Goal: Information Seeking & Learning: Learn about a topic

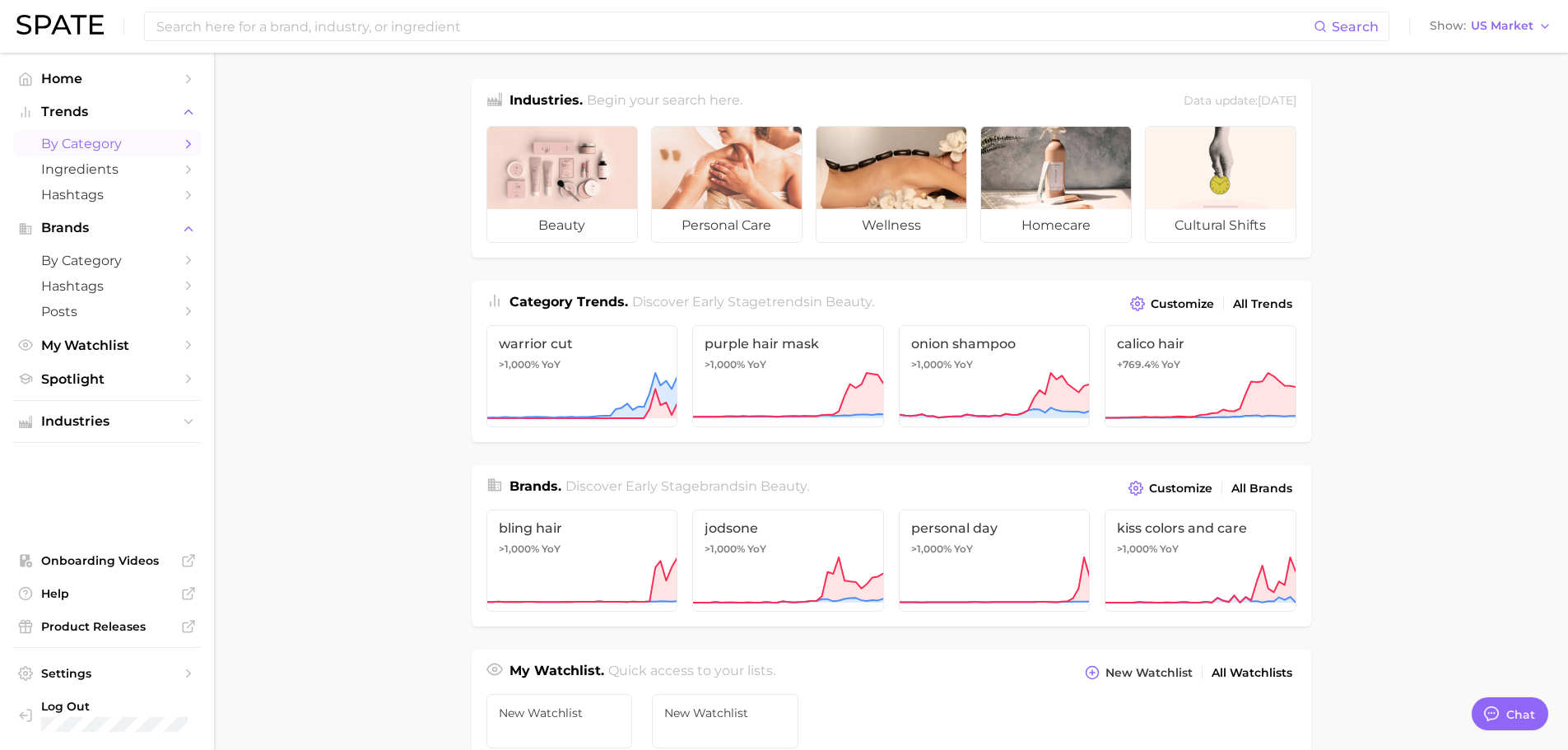
click at [154, 140] on span "by Category" at bounding box center [107, 144] width 132 height 15
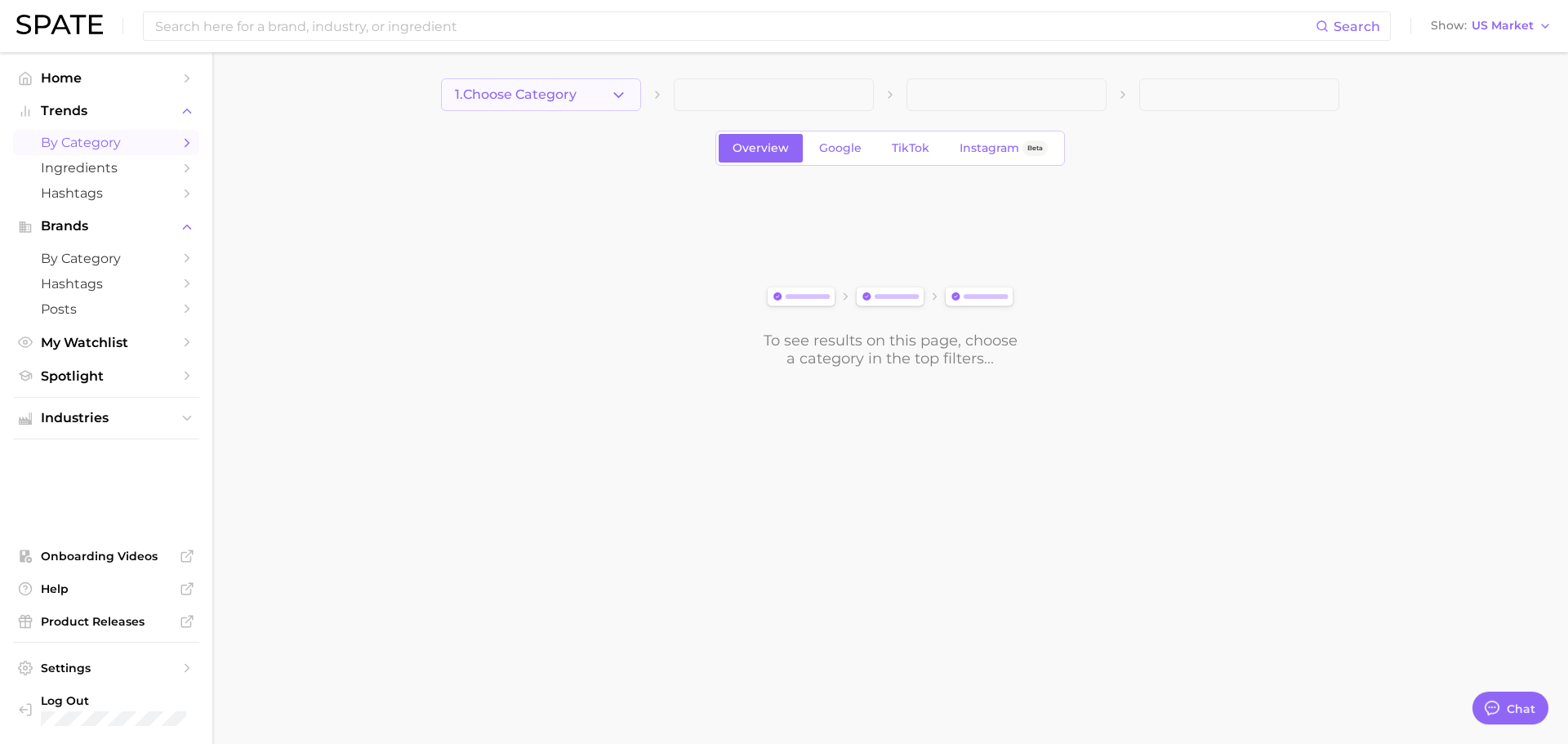
click at [627, 101] on icon "button" at bounding box center [619, 96] width 17 height 17
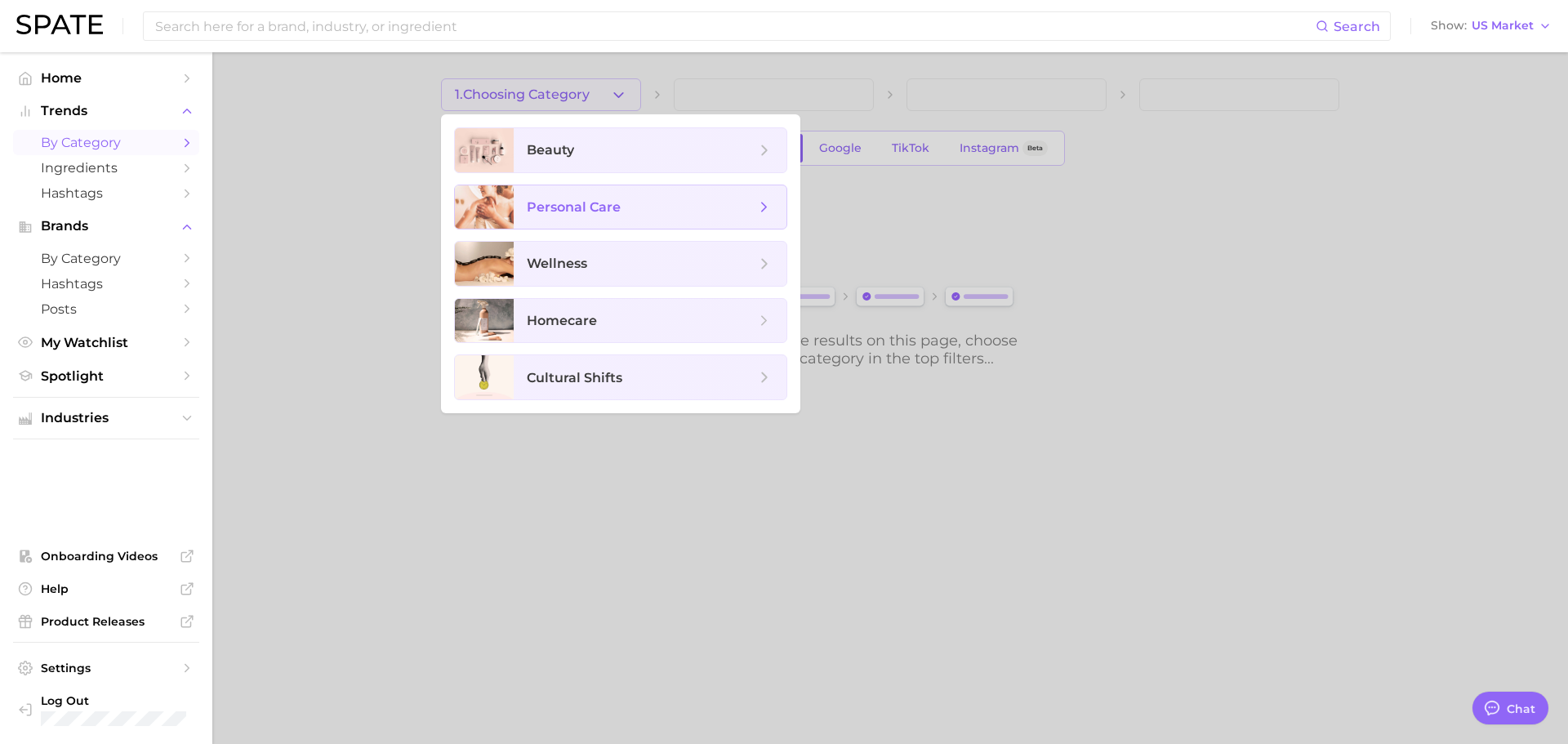
click at [661, 211] on span "personal care" at bounding box center [641, 207] width 229 height 18
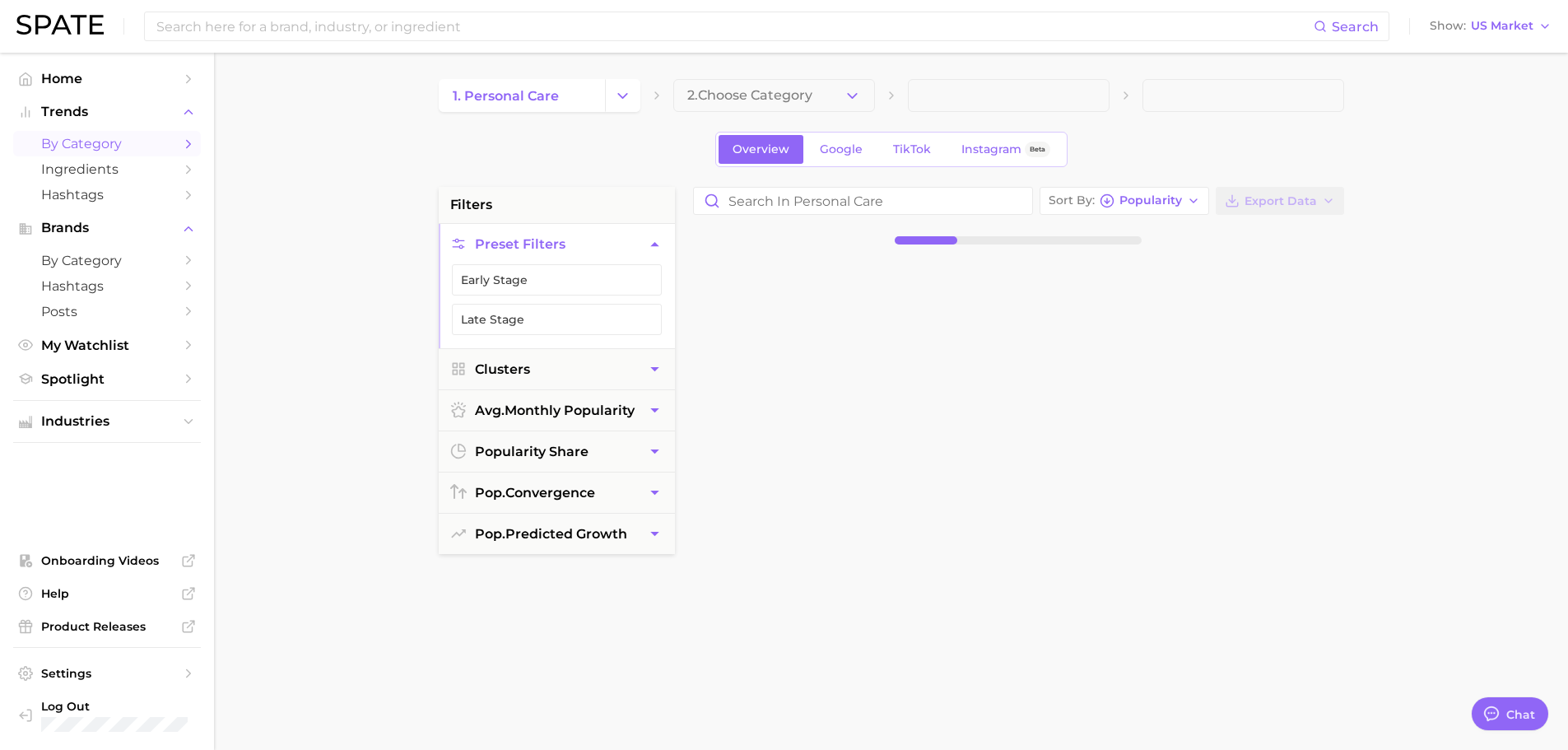
click at [803, 98] on span "2. Choose Category" at bounding box center [750, 94] width 125 height 14
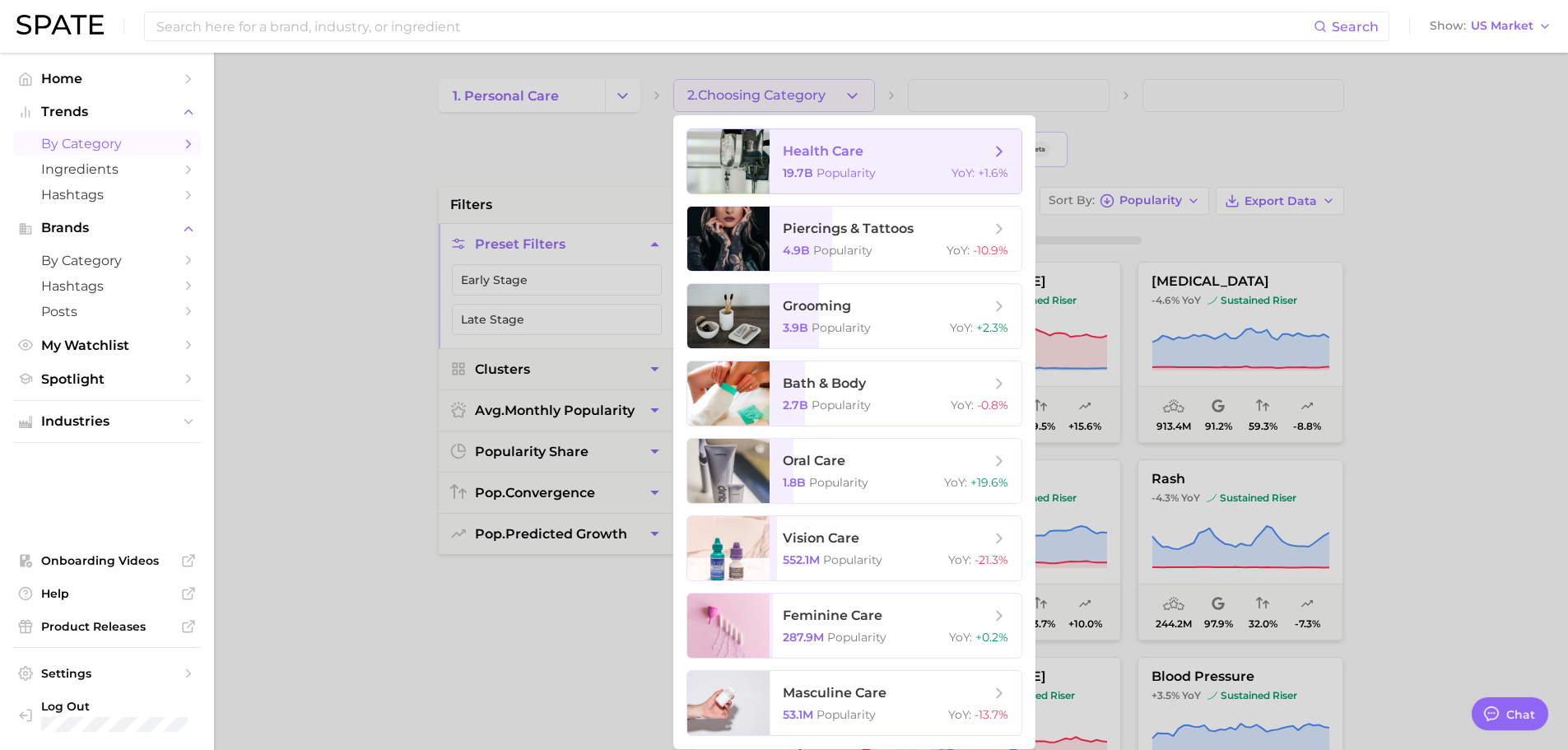
click at [870, 161] on span "health care 19.7b Popularity YoY : +1.6%" at bounding box center [894, 161] width 252 height 65
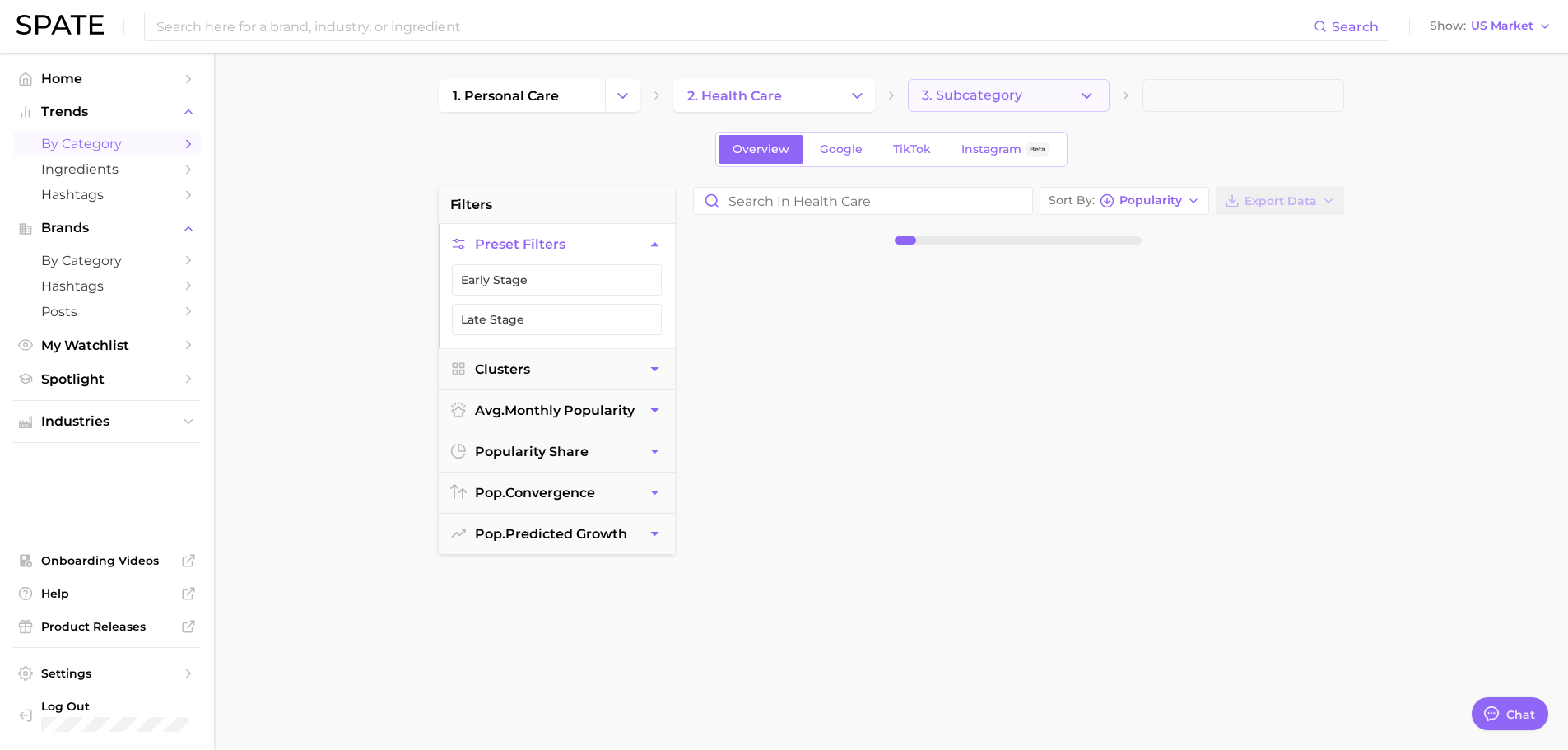
click at [1032, 103] on button "3. Subcategory" at bounding box center [1008, 95] width 201 height 33
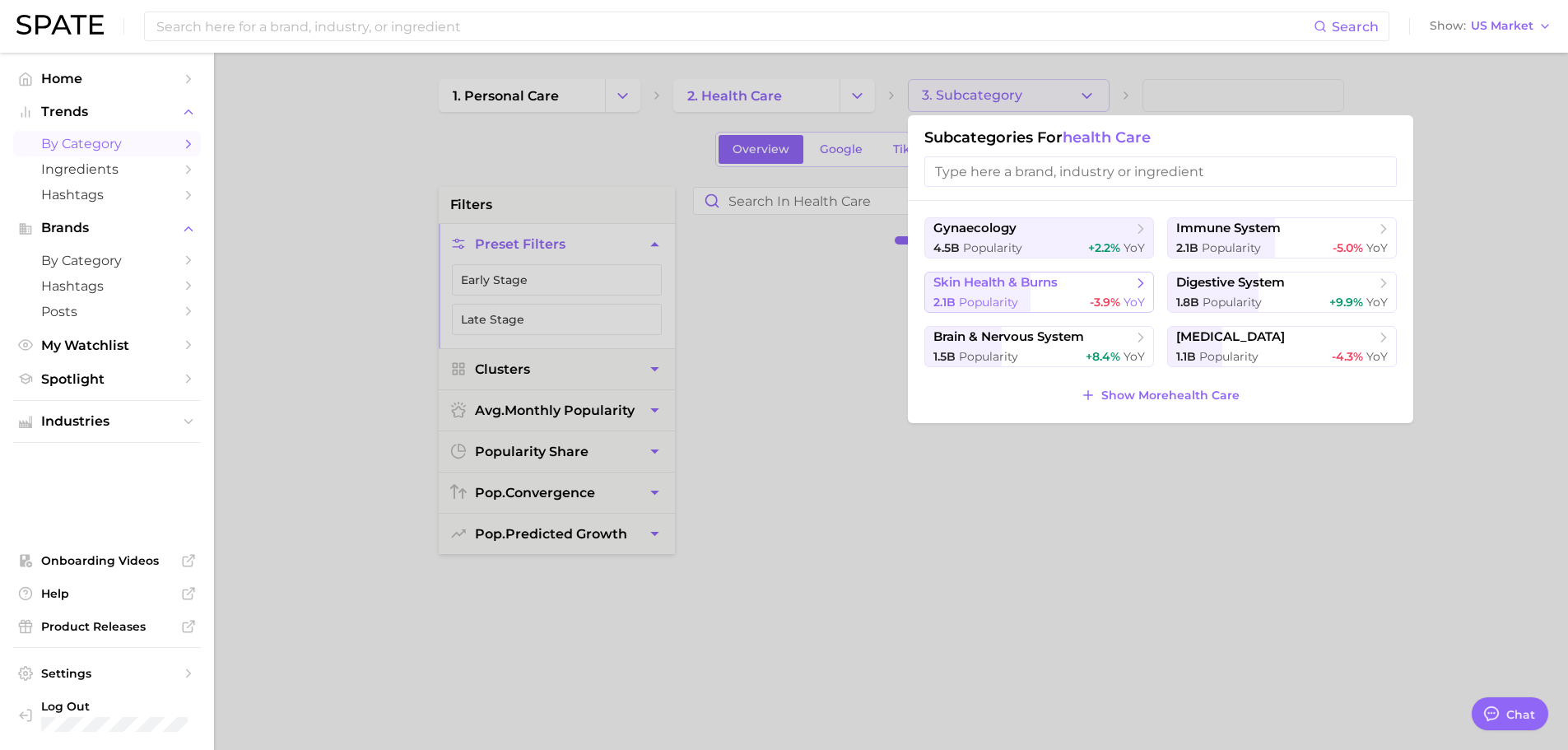
click at [1071, 289] on span "skin health & burns" at bounding box center [1032, 282] width 199 height 16
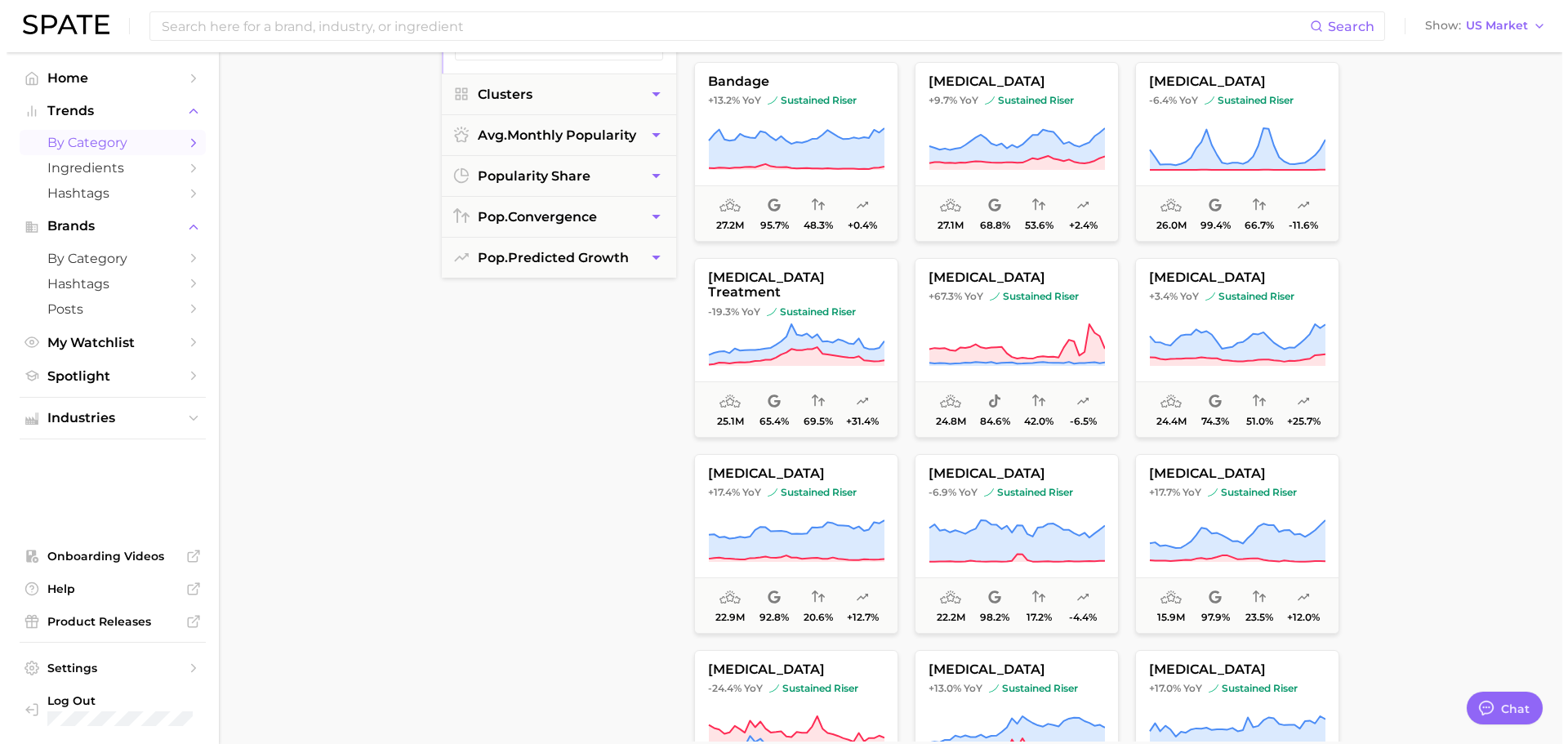
scroll to position [1225, 0]
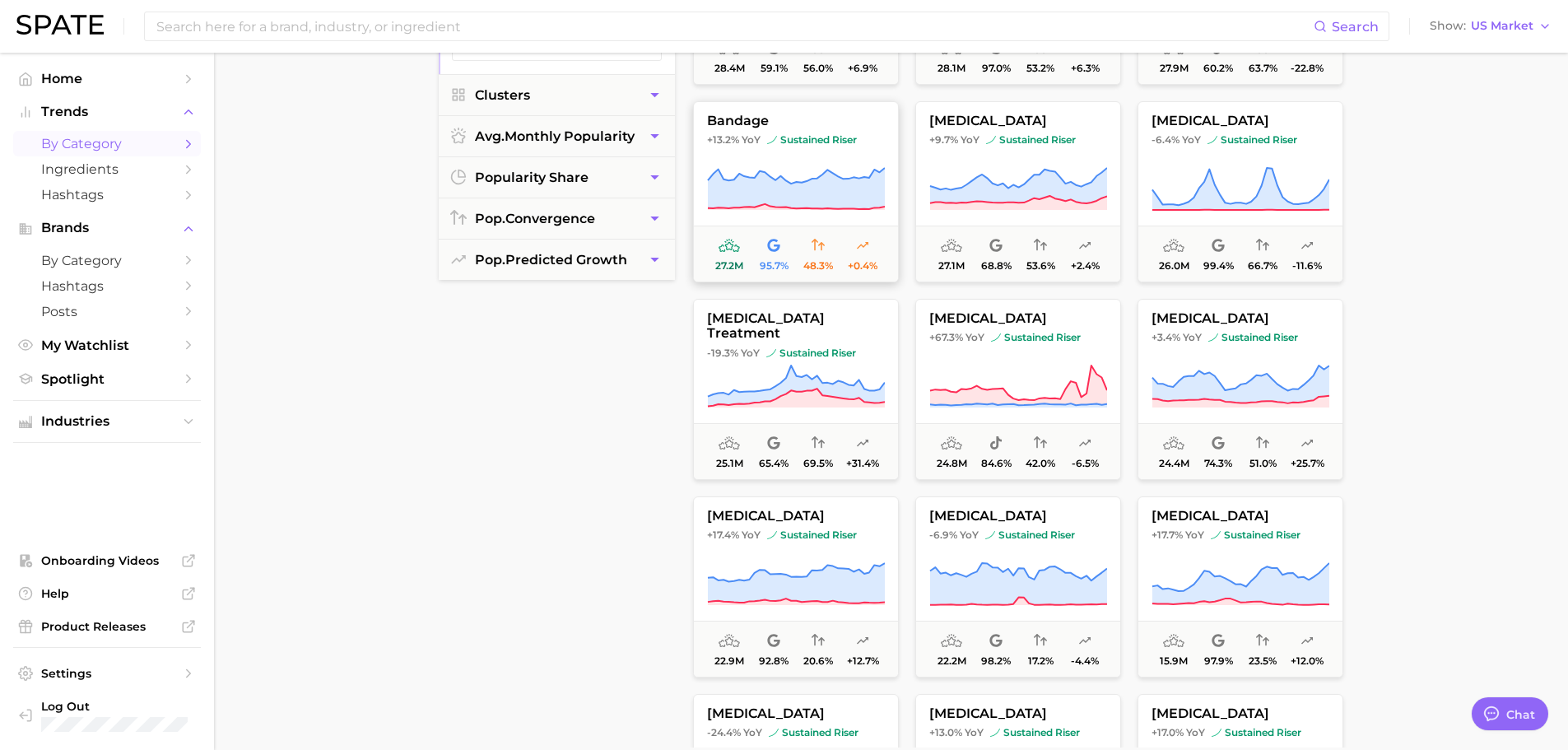
click at [810, 188] on icon at bounding box center [795, 188] width 177 height 41
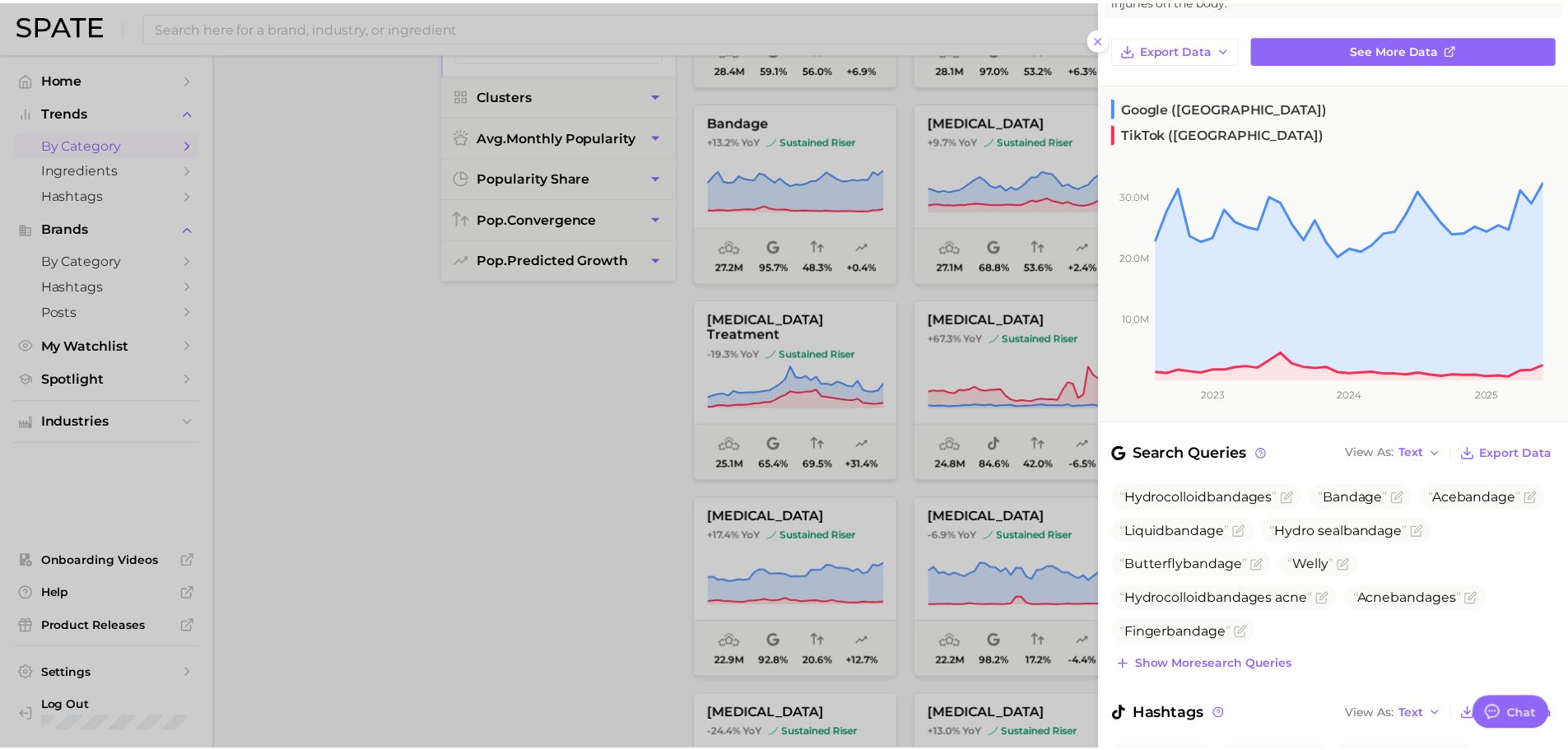
scroll to position [197, 0]
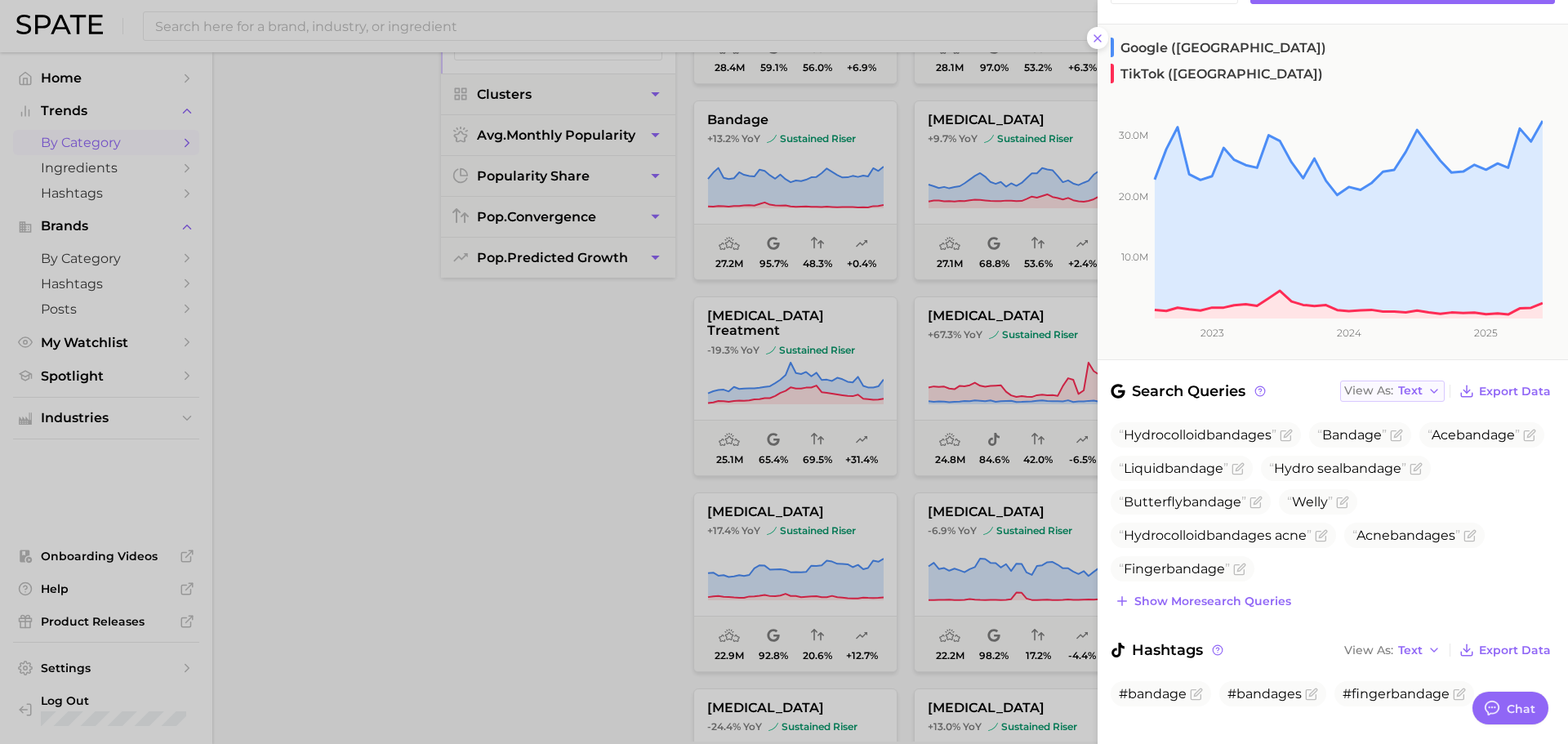
click at [1413, 381] on button "View As Text" at bounding box center [1392, 391] width 104 height 21
click at [1407, 433] on button "Table" at bounding box center [1430, 448] width 180 height 30
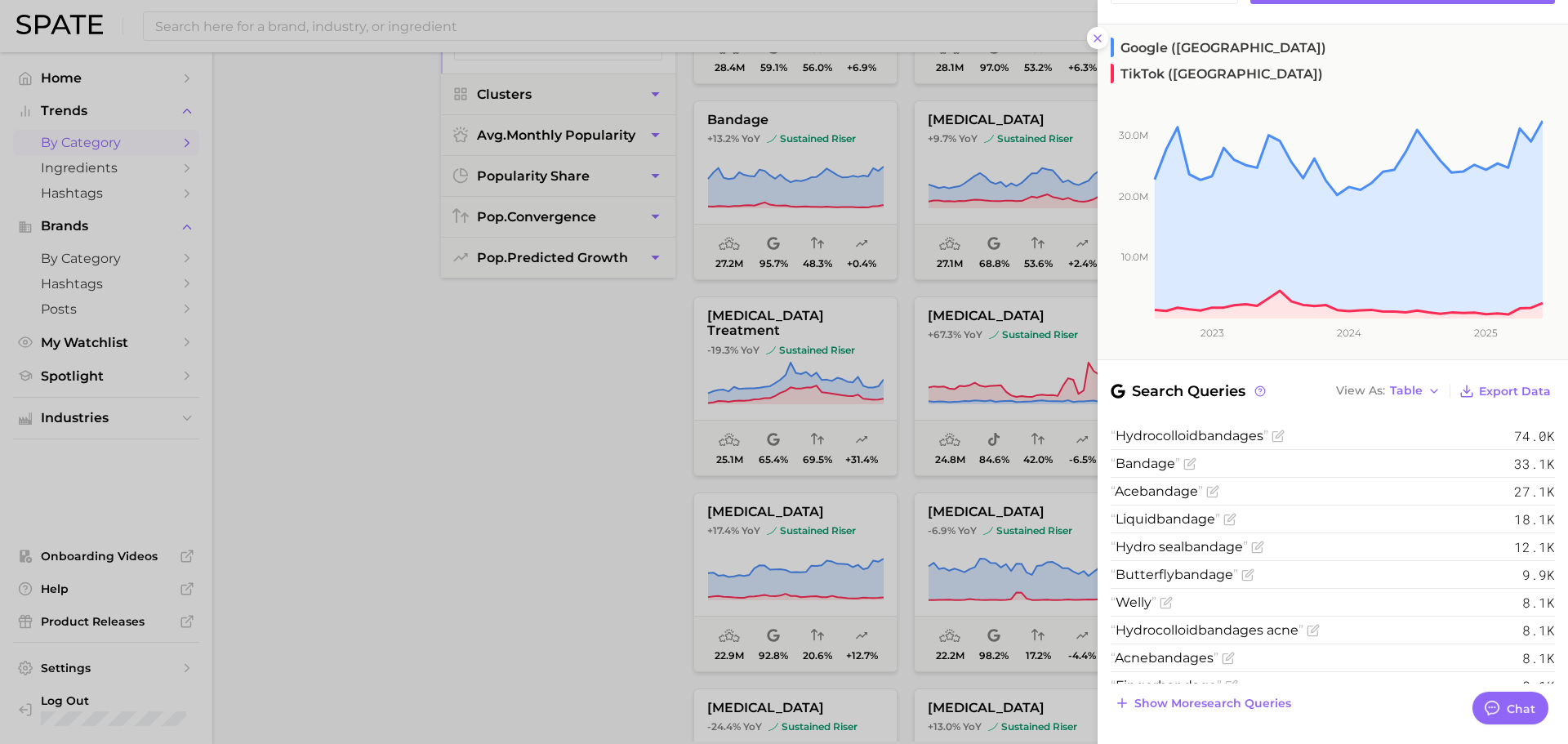
type textarea "x"
click at [515, 451] on div at bounding box center [784, 372] width 1568 height 744
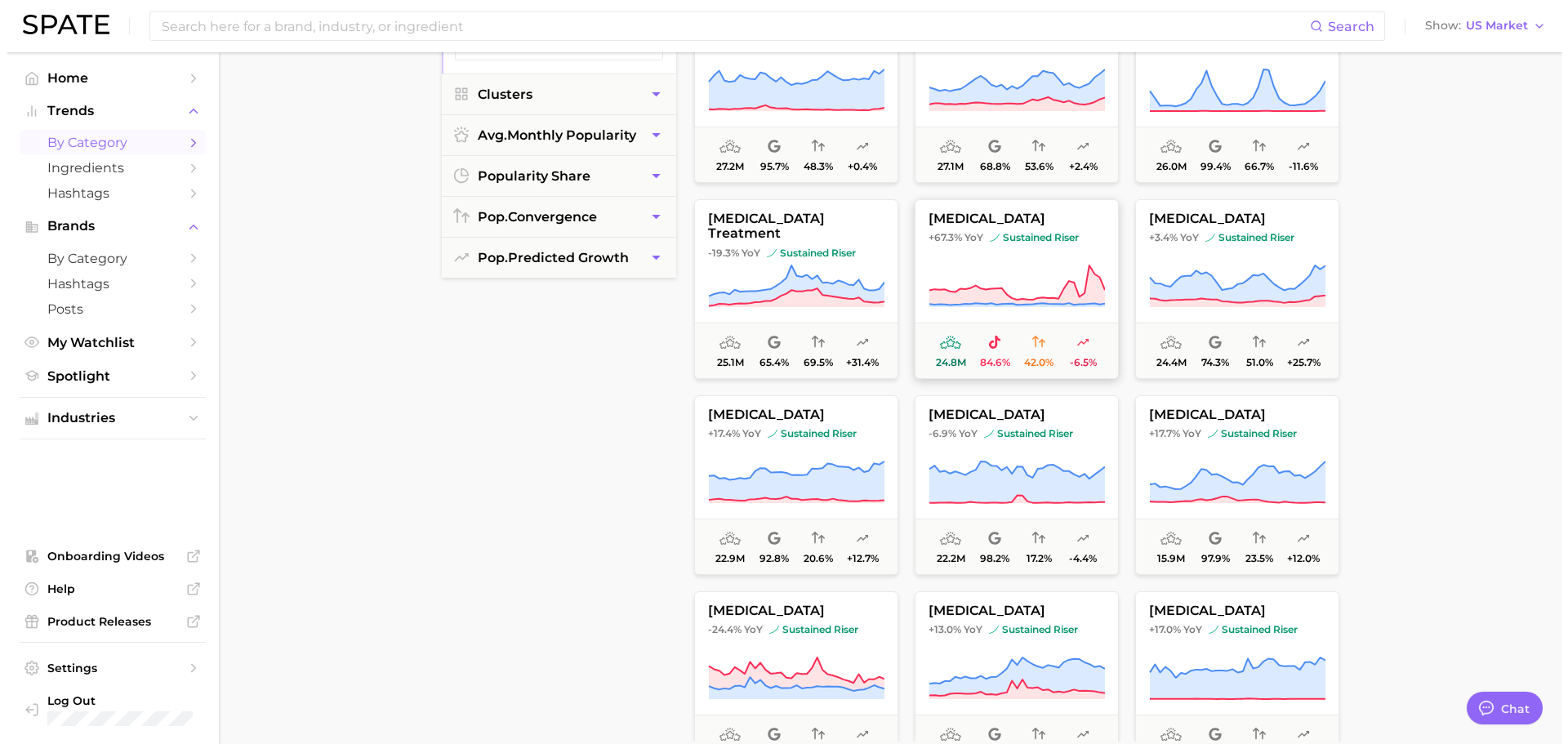
scroll to position [1361, 0]
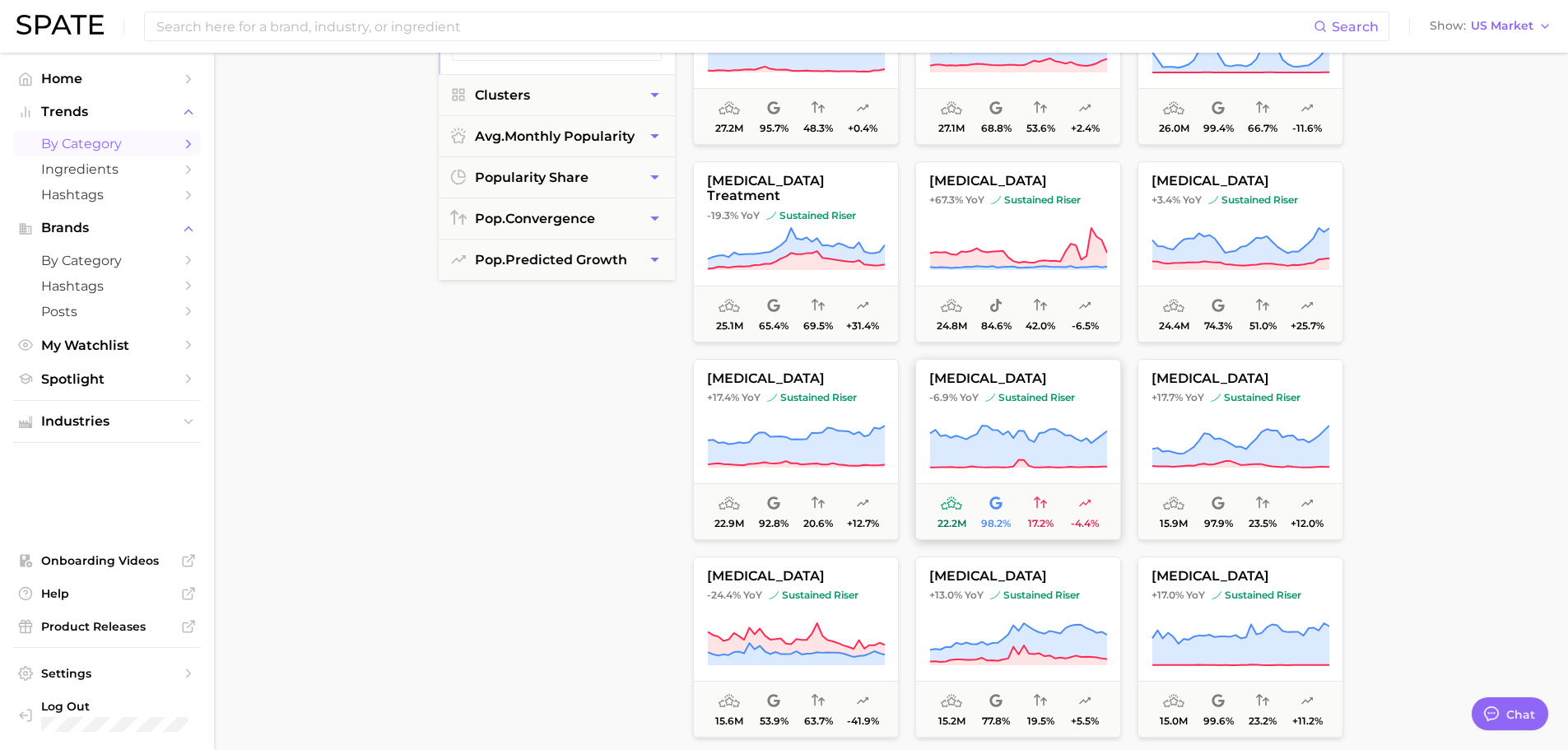
click at [1067, 431] on icon at bounding box center [1018, 447] width 177 height 46
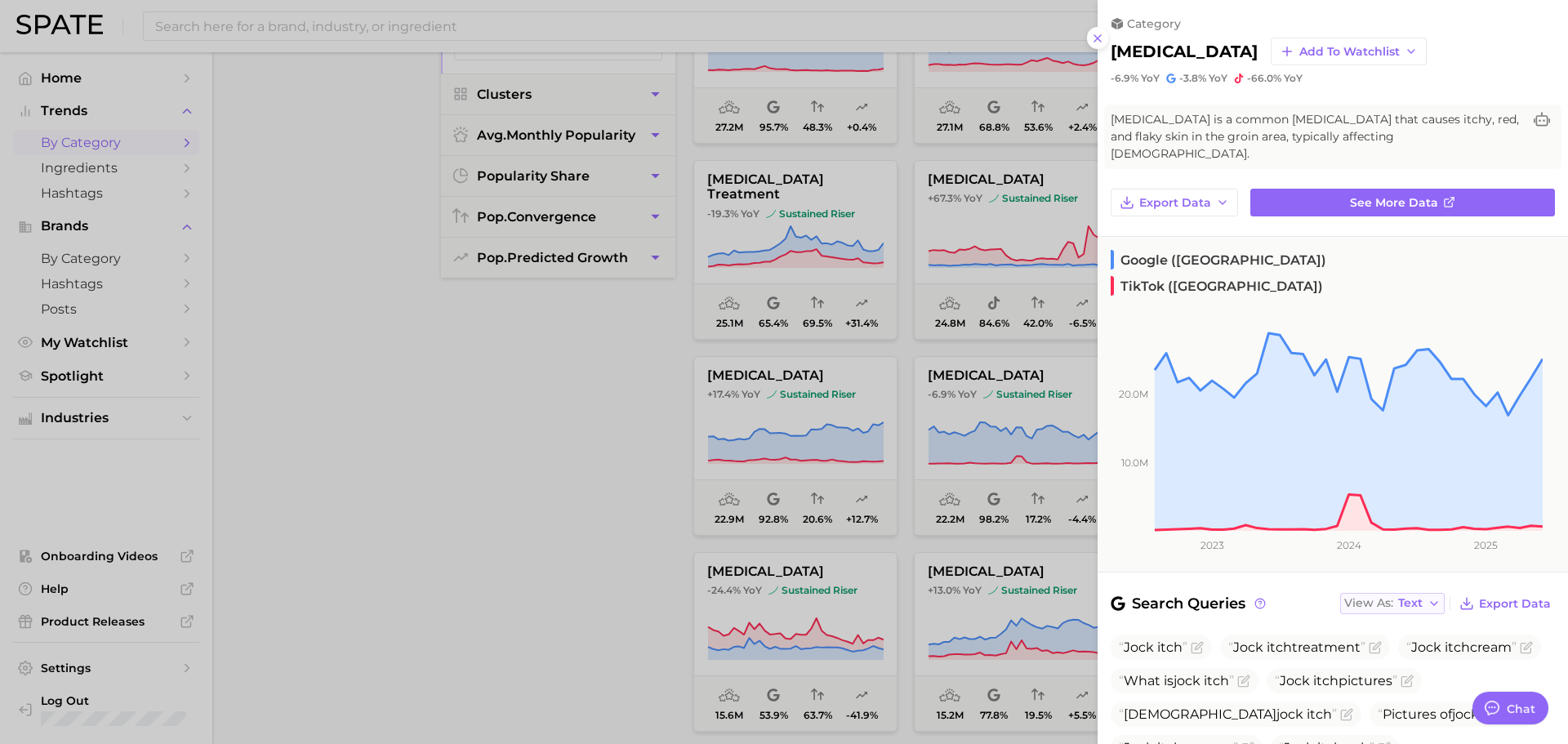
click at [1403, 599] on span "Text" at bounding box center [1411, 602] width 25 height 9
click at [1405, 646] on button "Table" at bounding box center [1430, 660] width 180 height 30
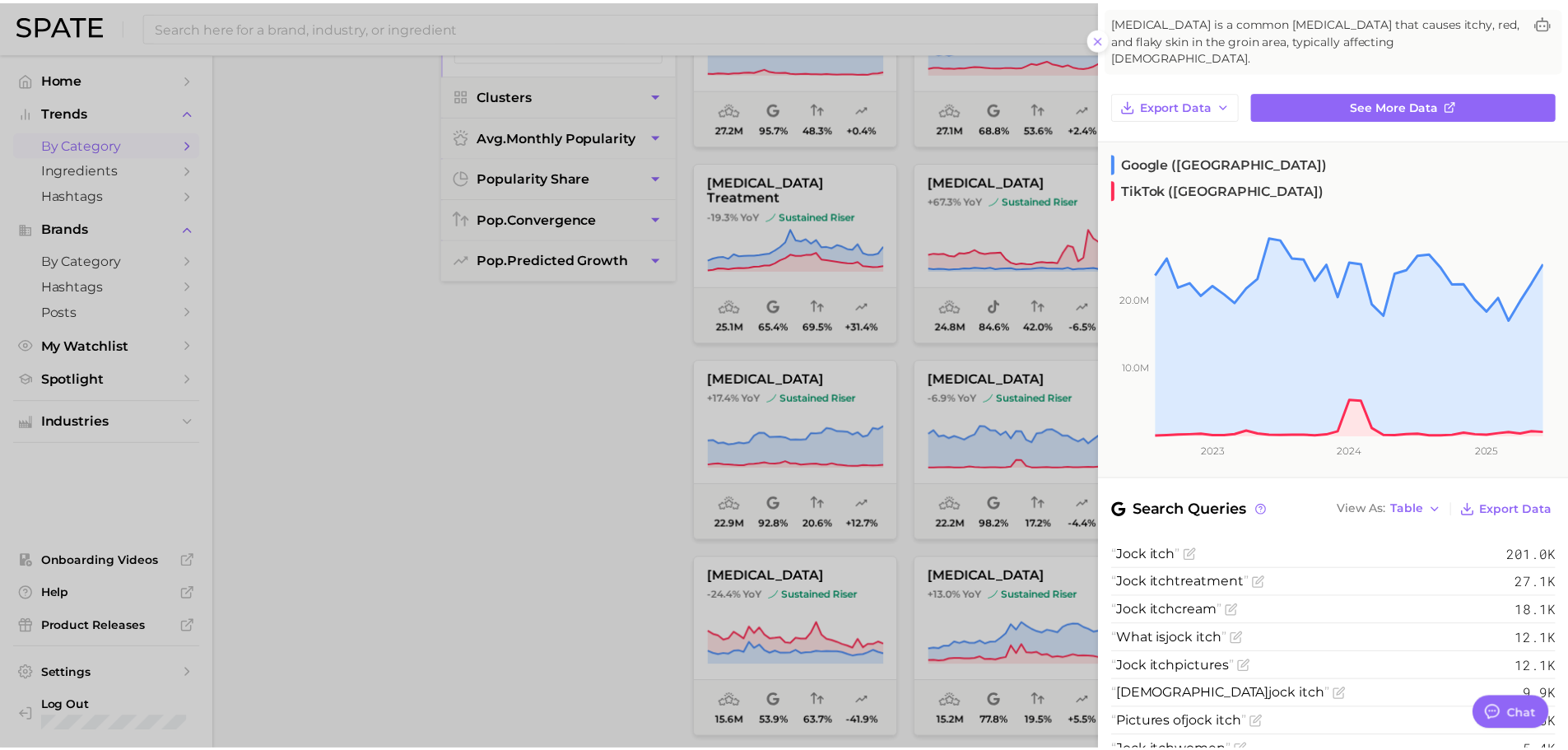
scroll to position [138, 0]
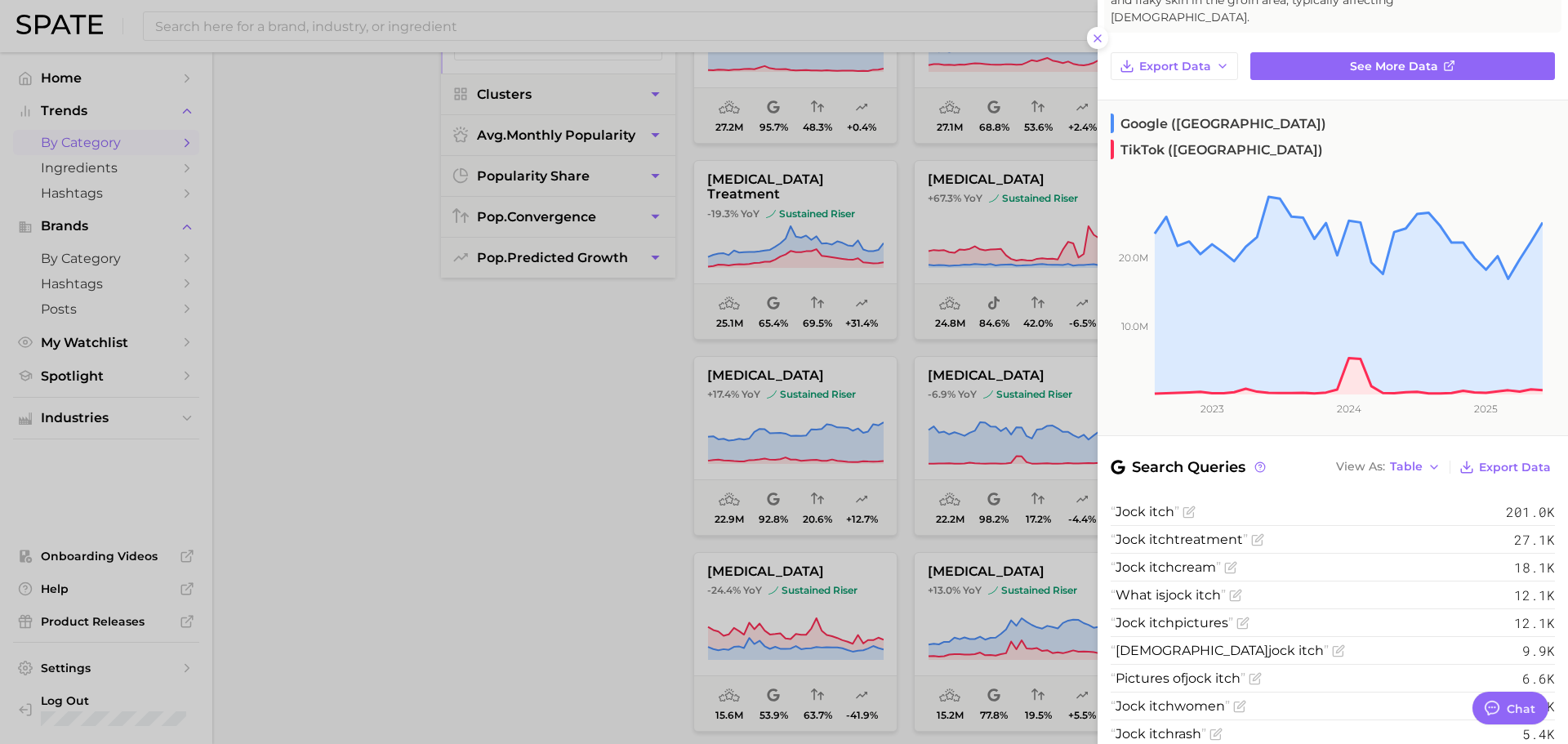
click at [585, 446] on div at bounding box center [784, 372] width 1568 height 744
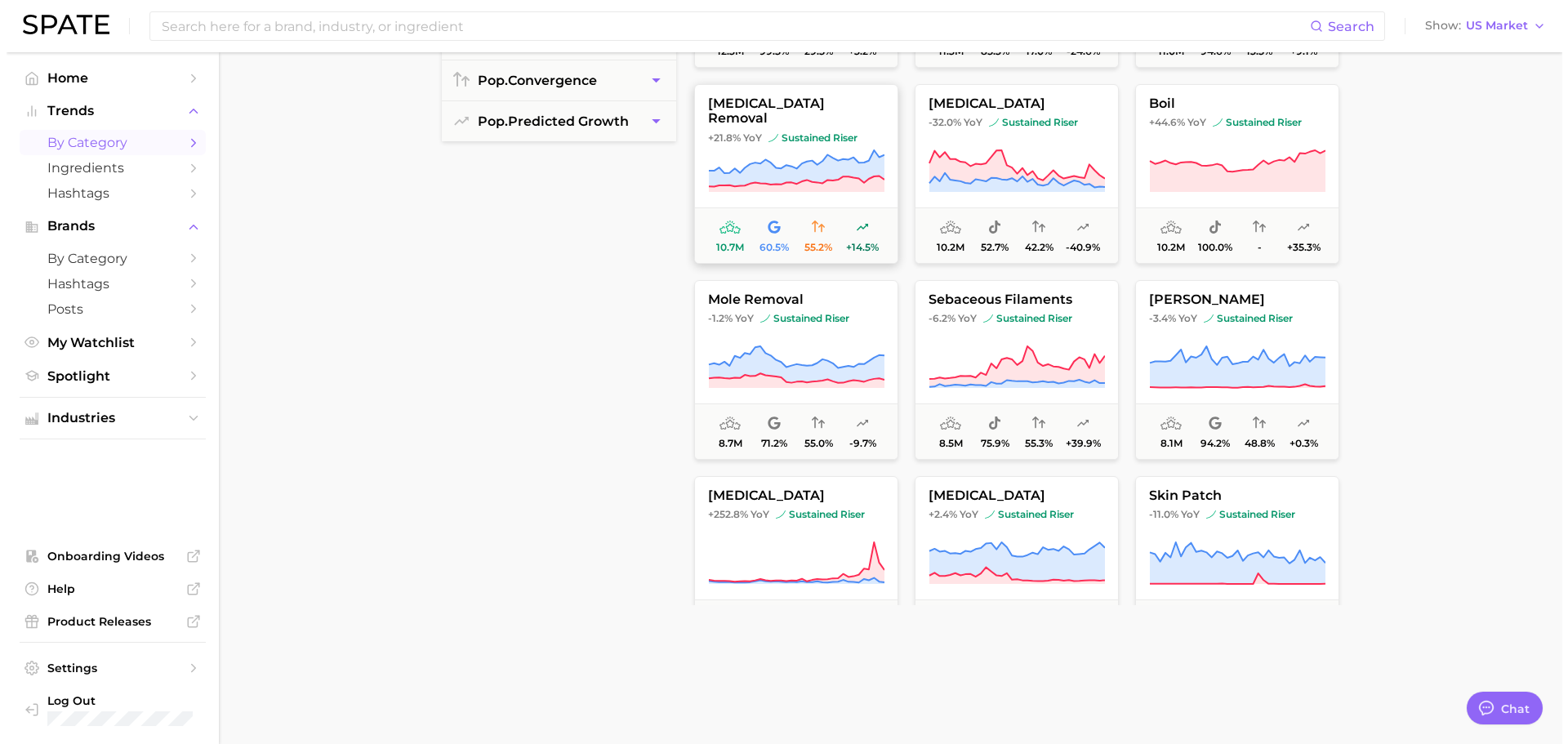
scroll to position [2586, 0]
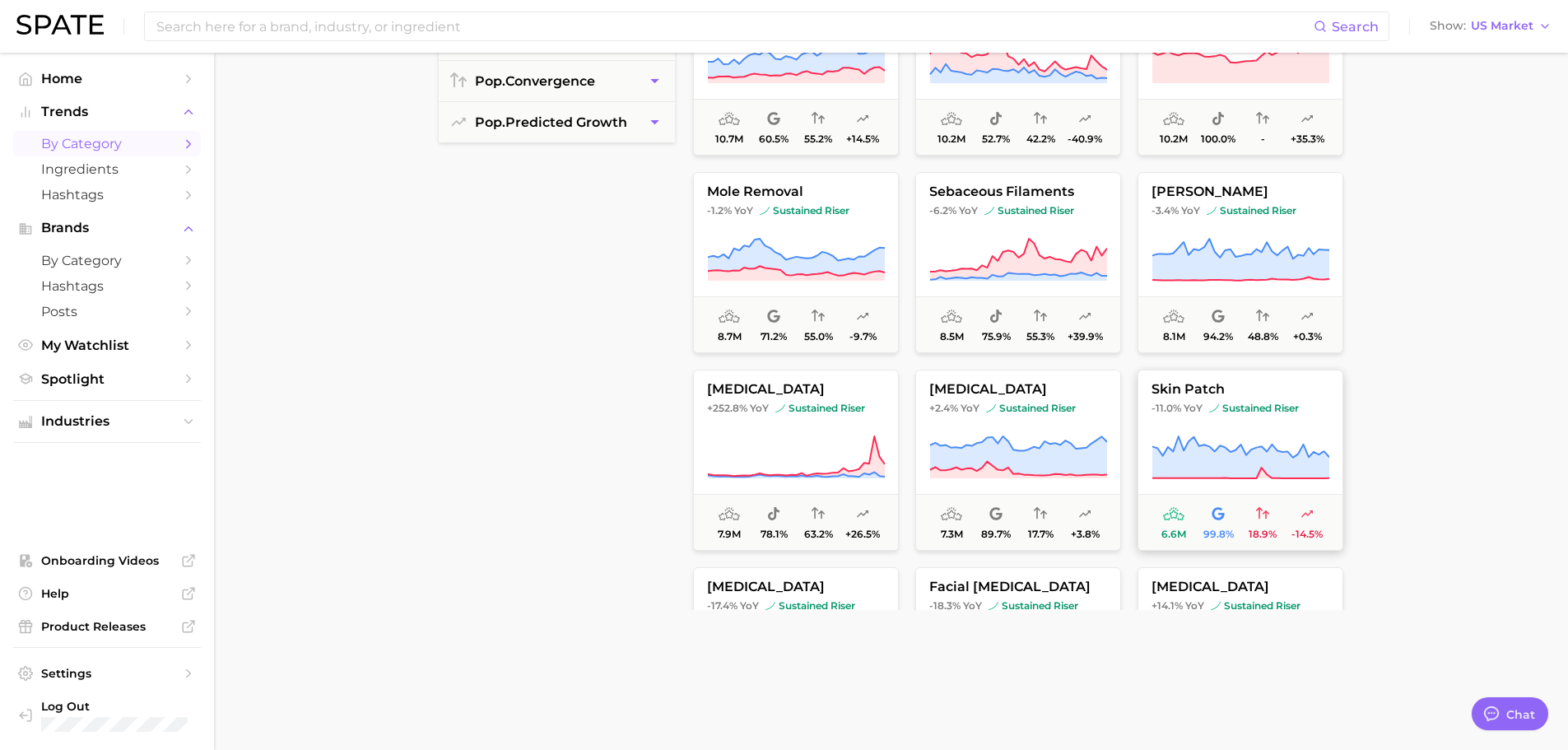
click at [1178, 438] on icon at bounding box center [1240, 447] width 177 height 21
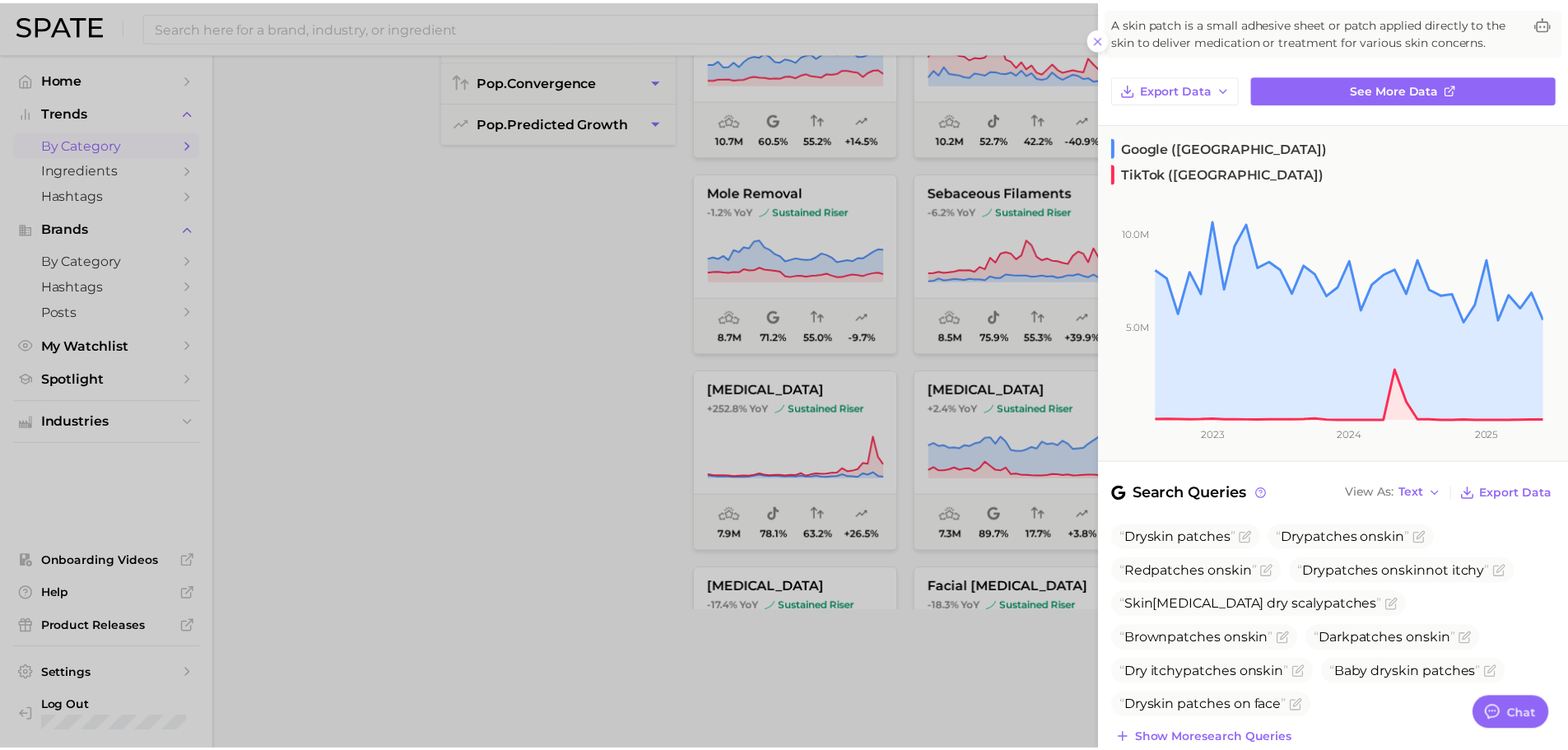
scroll to position [138, 0]
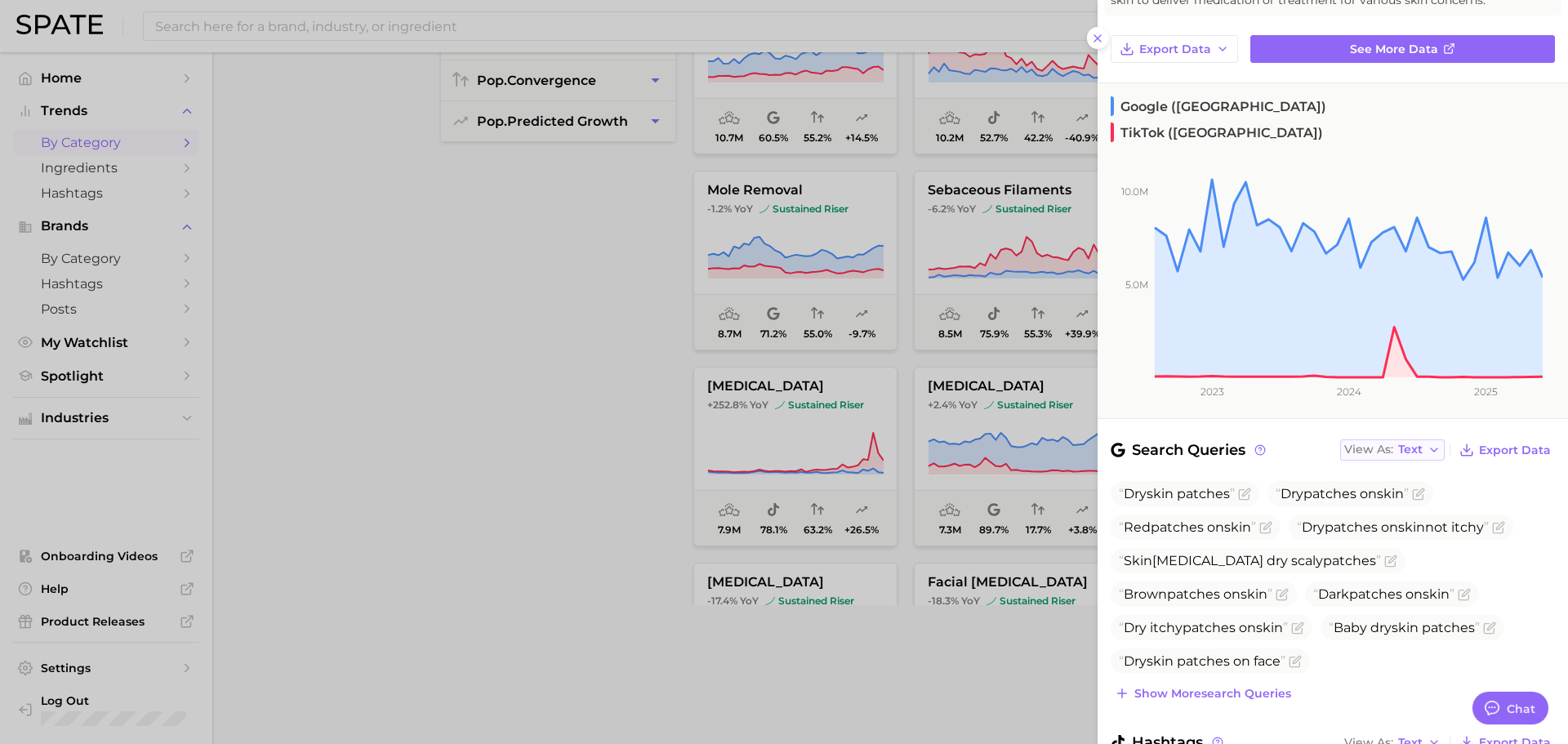
click at [1379, 445] on span "View As" at bounding box center [1368, 449] width 49 height 9
click at [1386, 500] on span "Table" at bounding box center [1383, 507] width 32 height 14
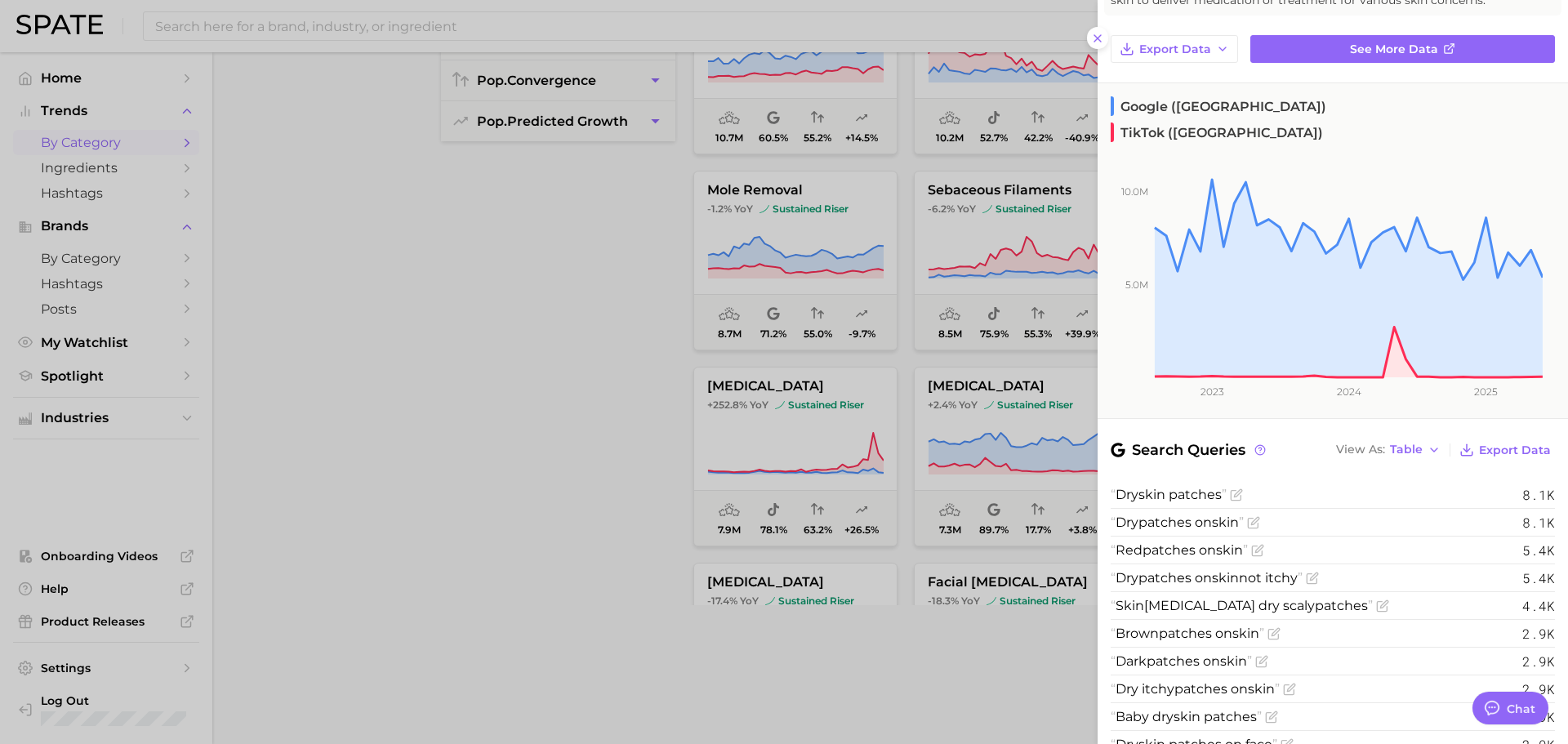
click at [587, 426] on div at bounding box center [784, 372] width 1568 height 744
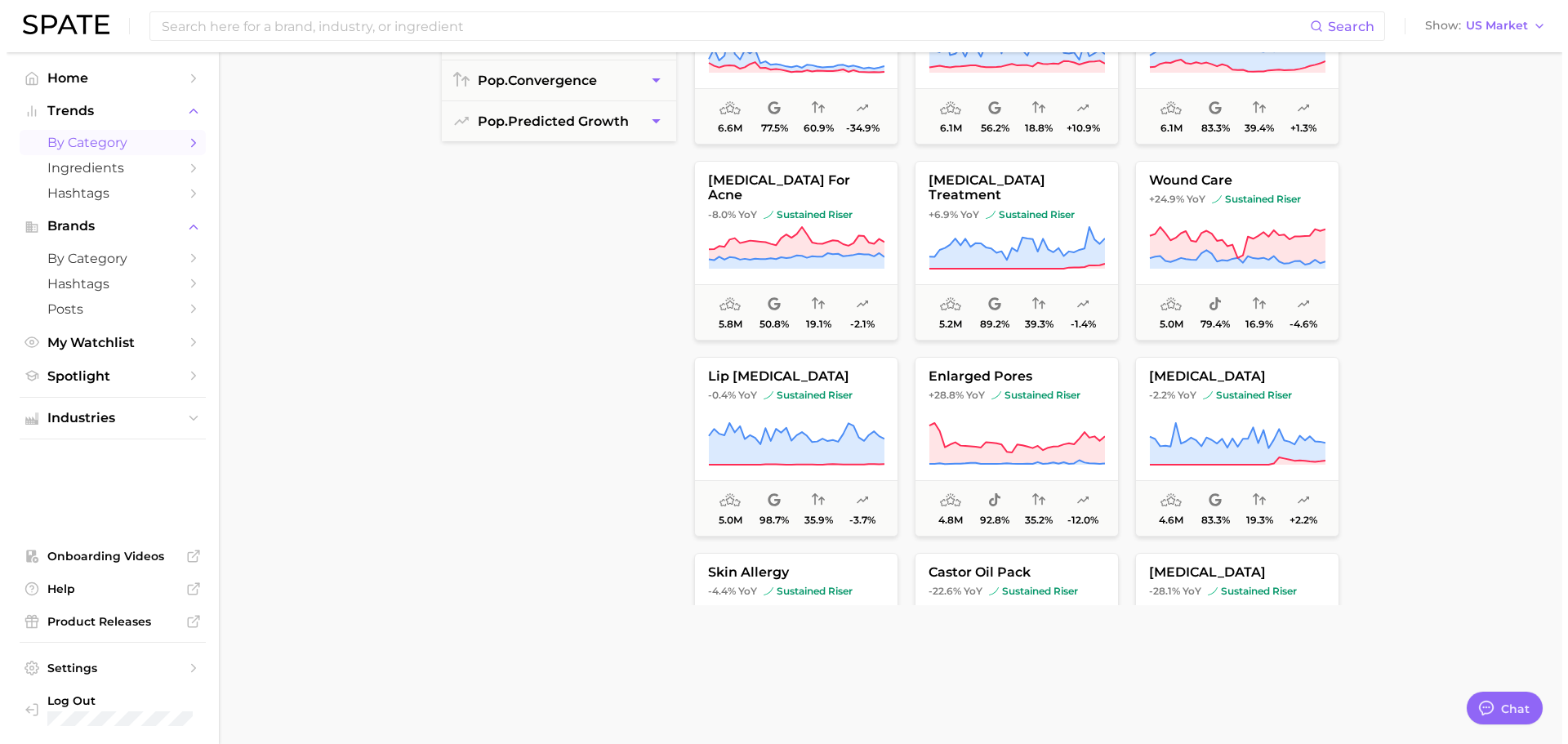
scroll to position [3130, 0]
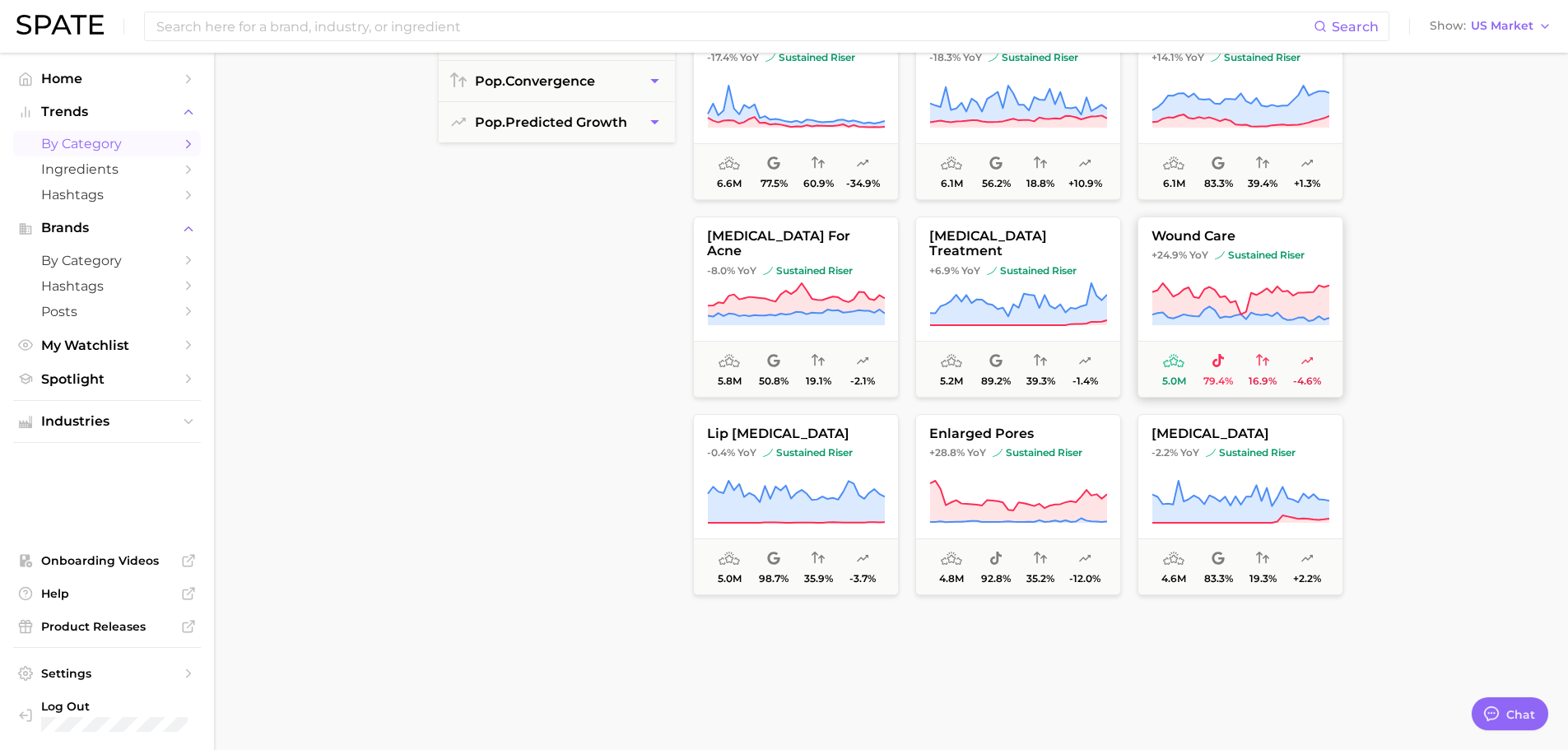
click at [1281, 304] on icon at bounding box center [1240, 302] width 177 height 38
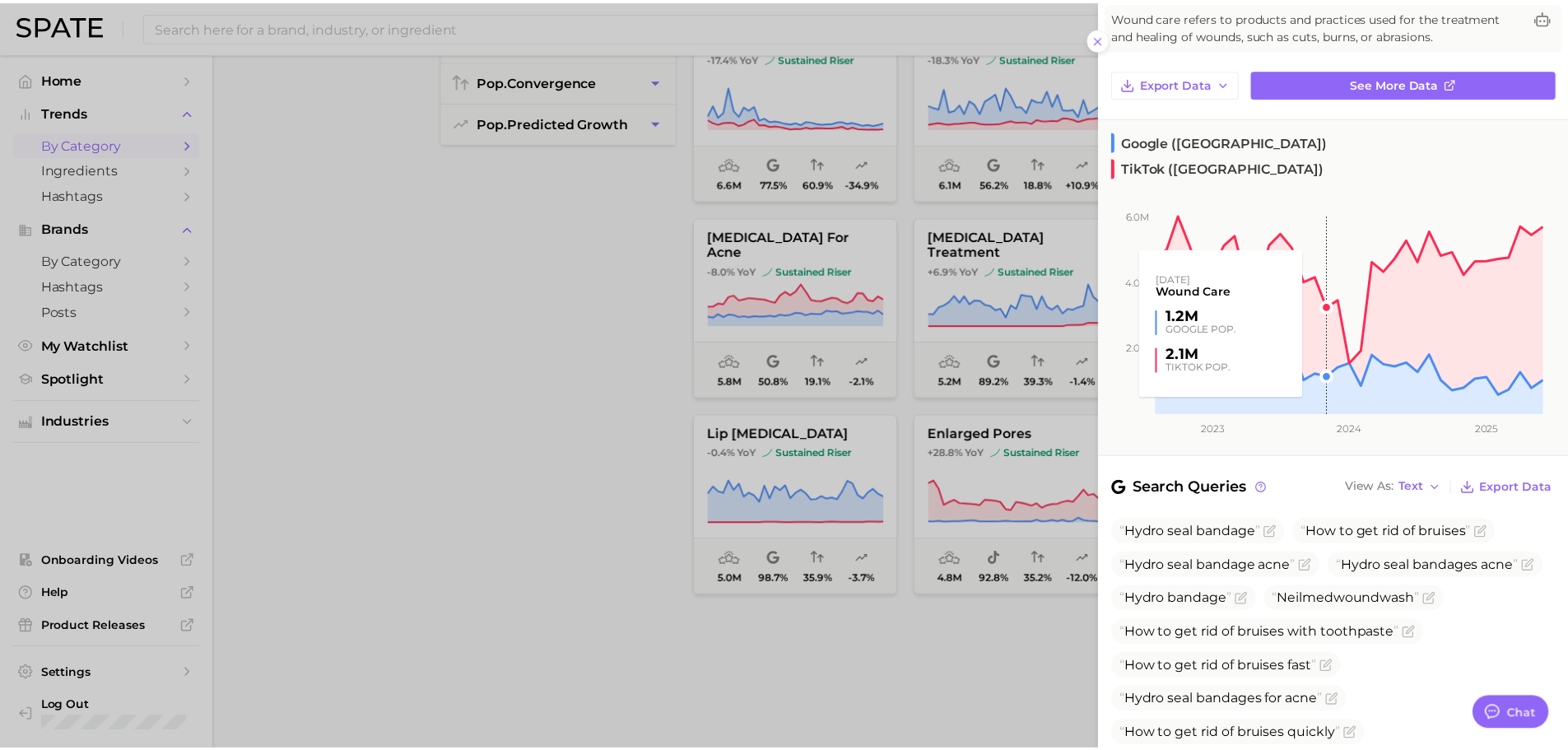
scroll to position [138, 0]
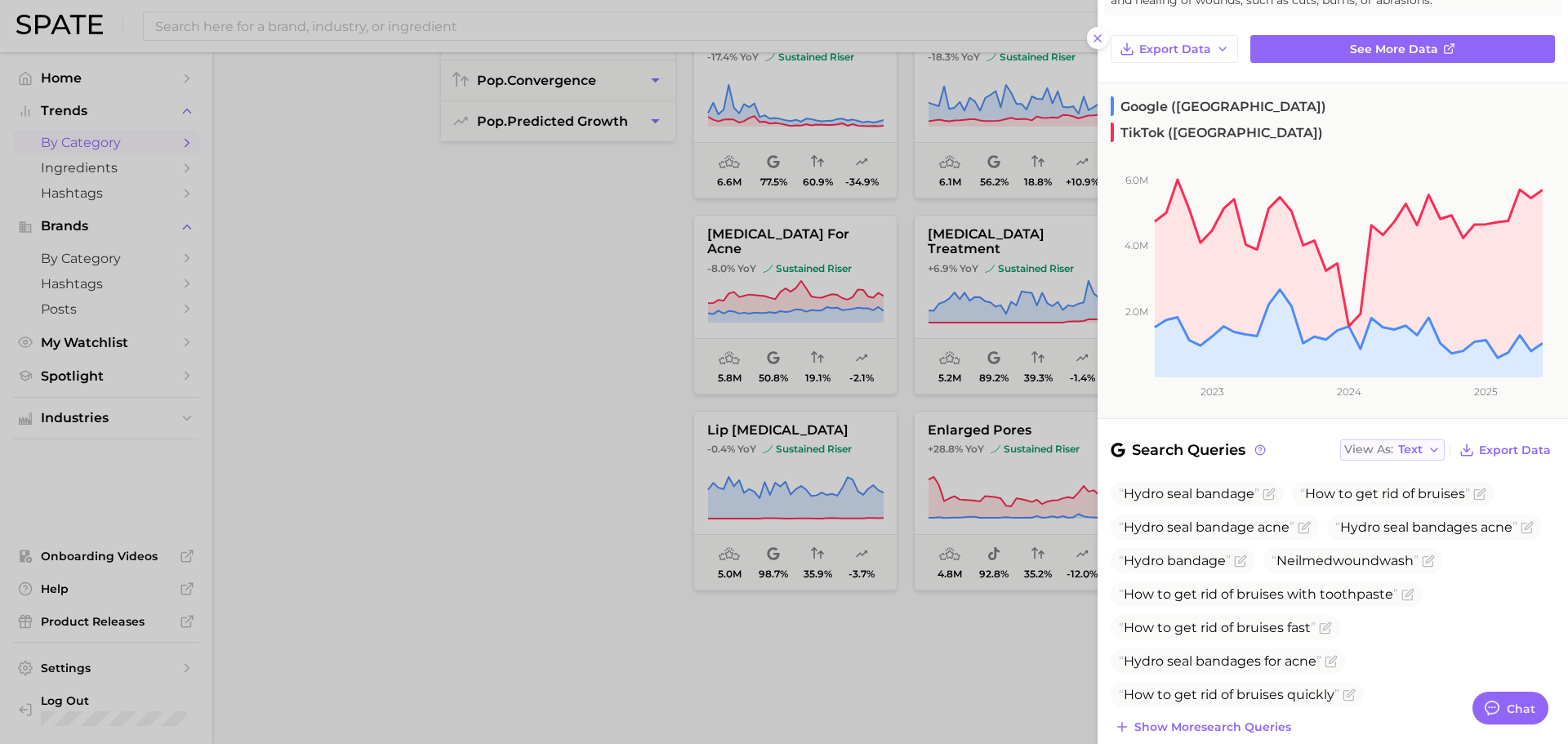
click at [1401, 445] on span "Text" at bounding box center [1411, 449] width 25 height 9
click at [1401, 492] on button "Table" at bounding box center [1430, 506] width 180 height 30
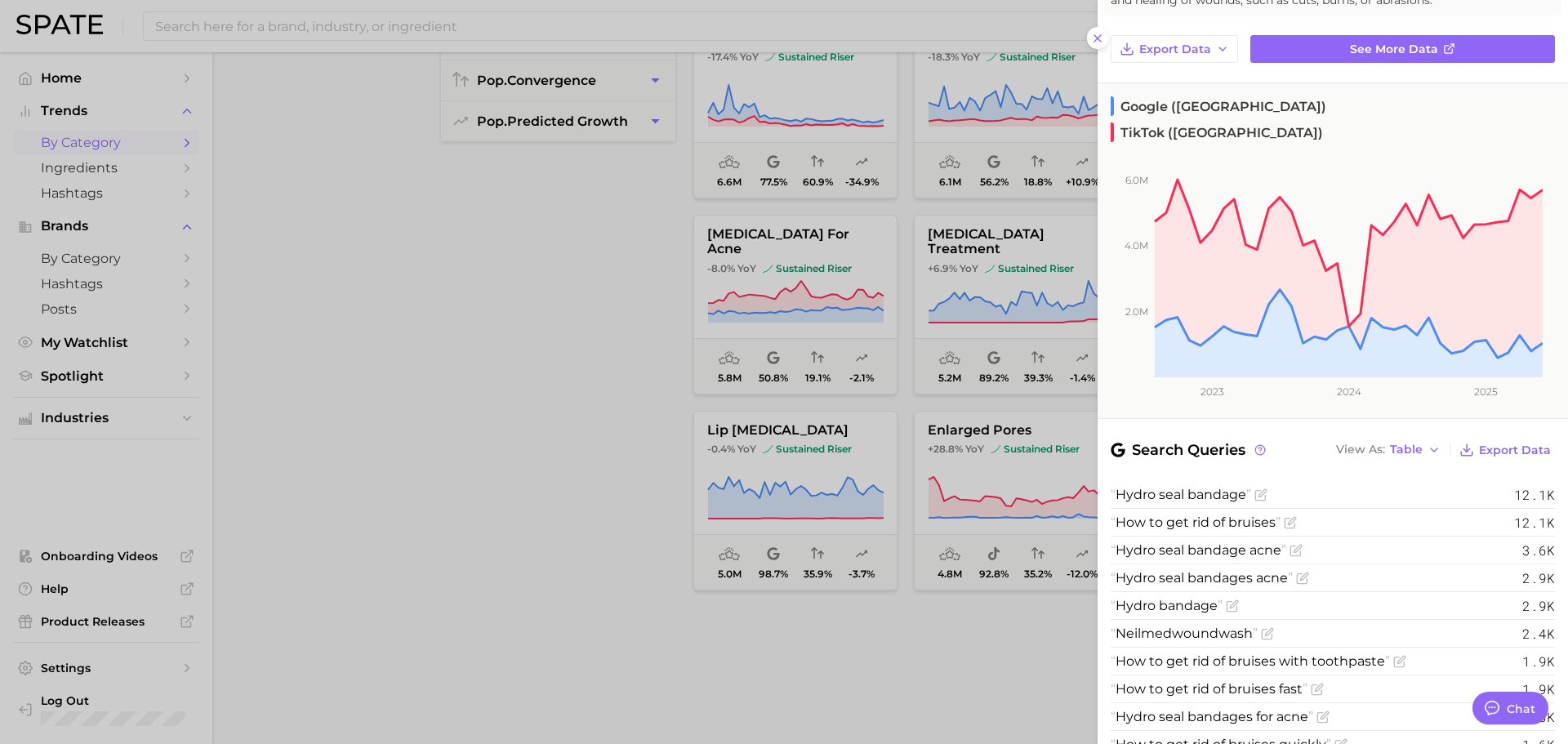
click at [508, 292] on div at bounding box center [784, 372] width 1568 height 744
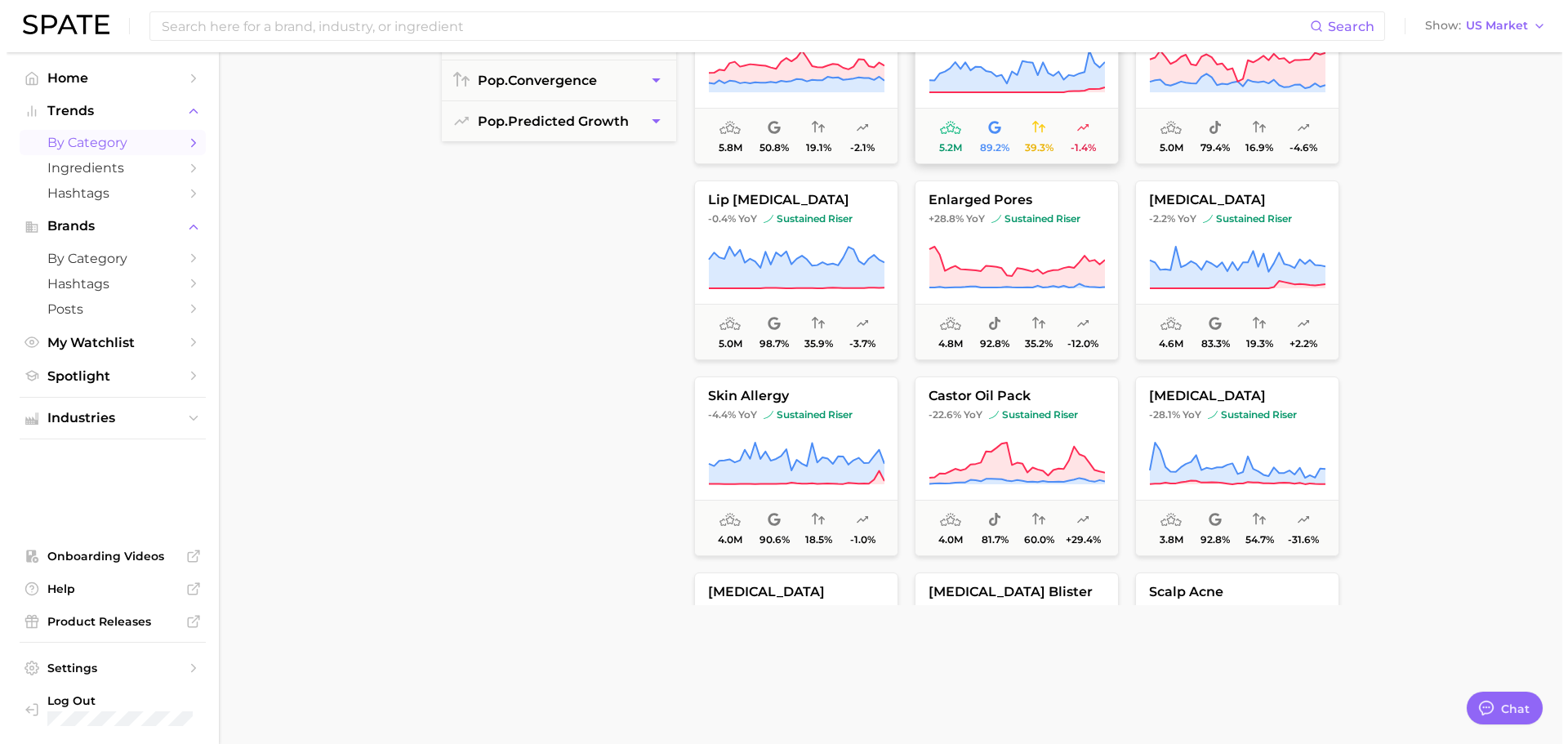
scroll to position [3403, 0]
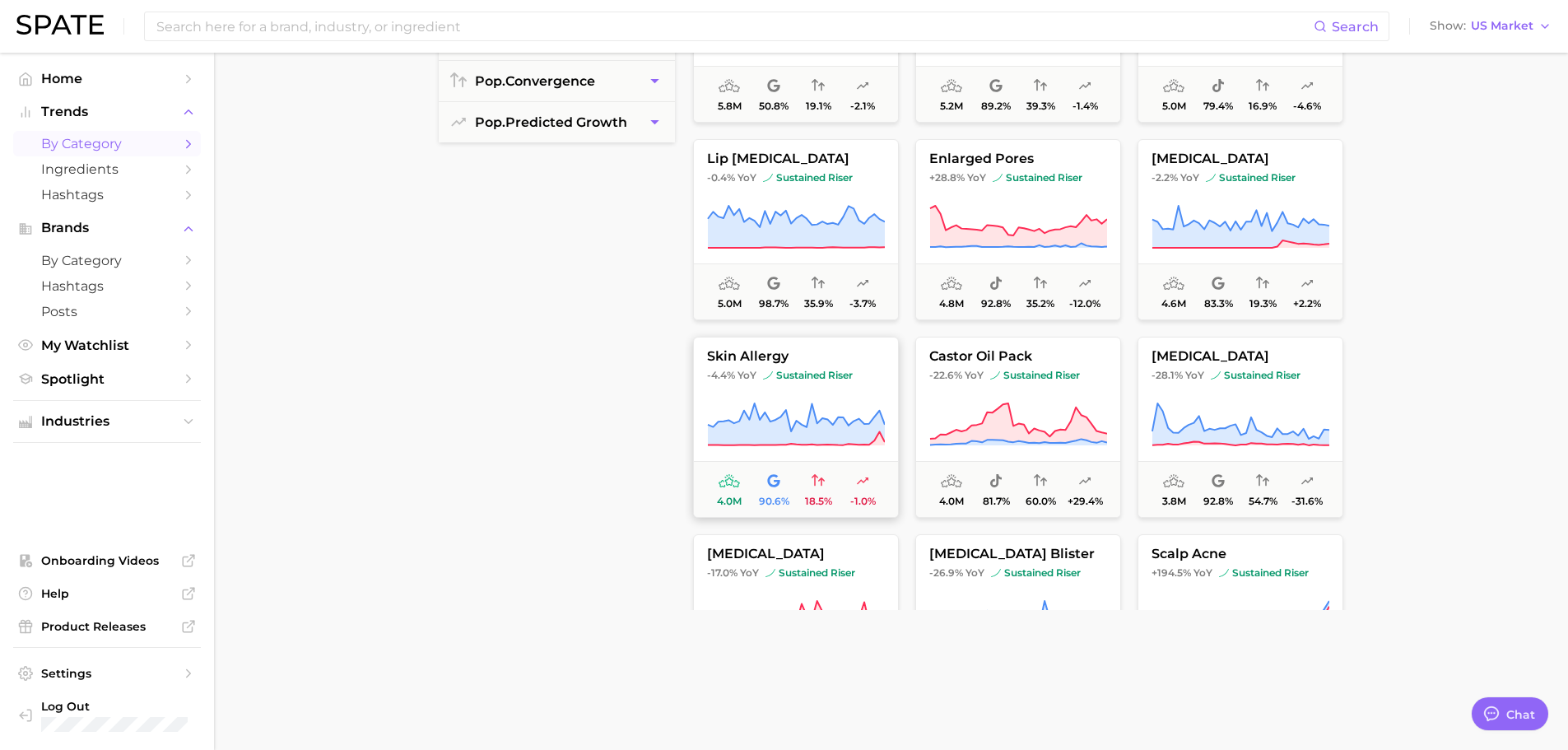
click at [840, 409] on icon at bounding box center [795, 425] width 177 height 46
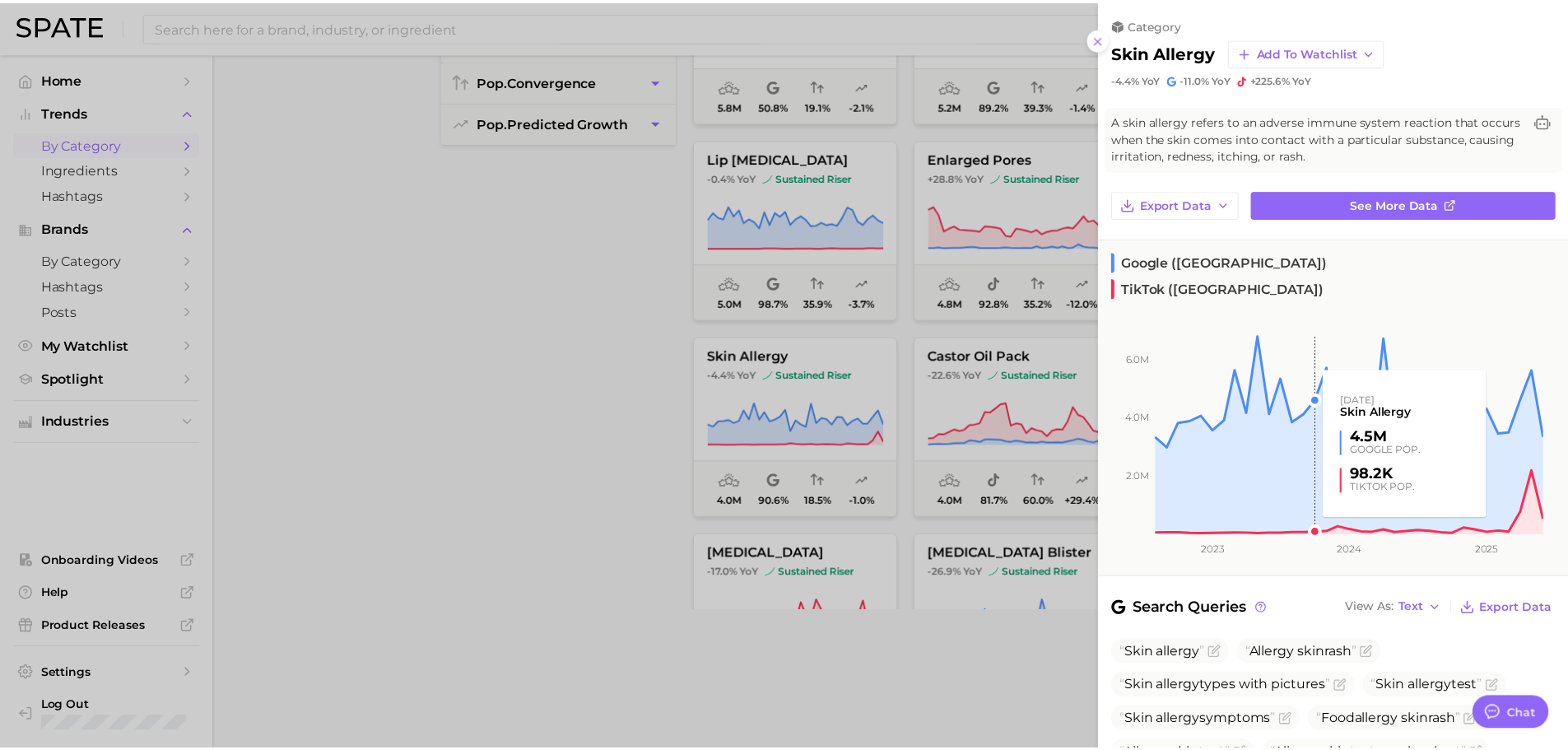
scroll to position [138, 0]
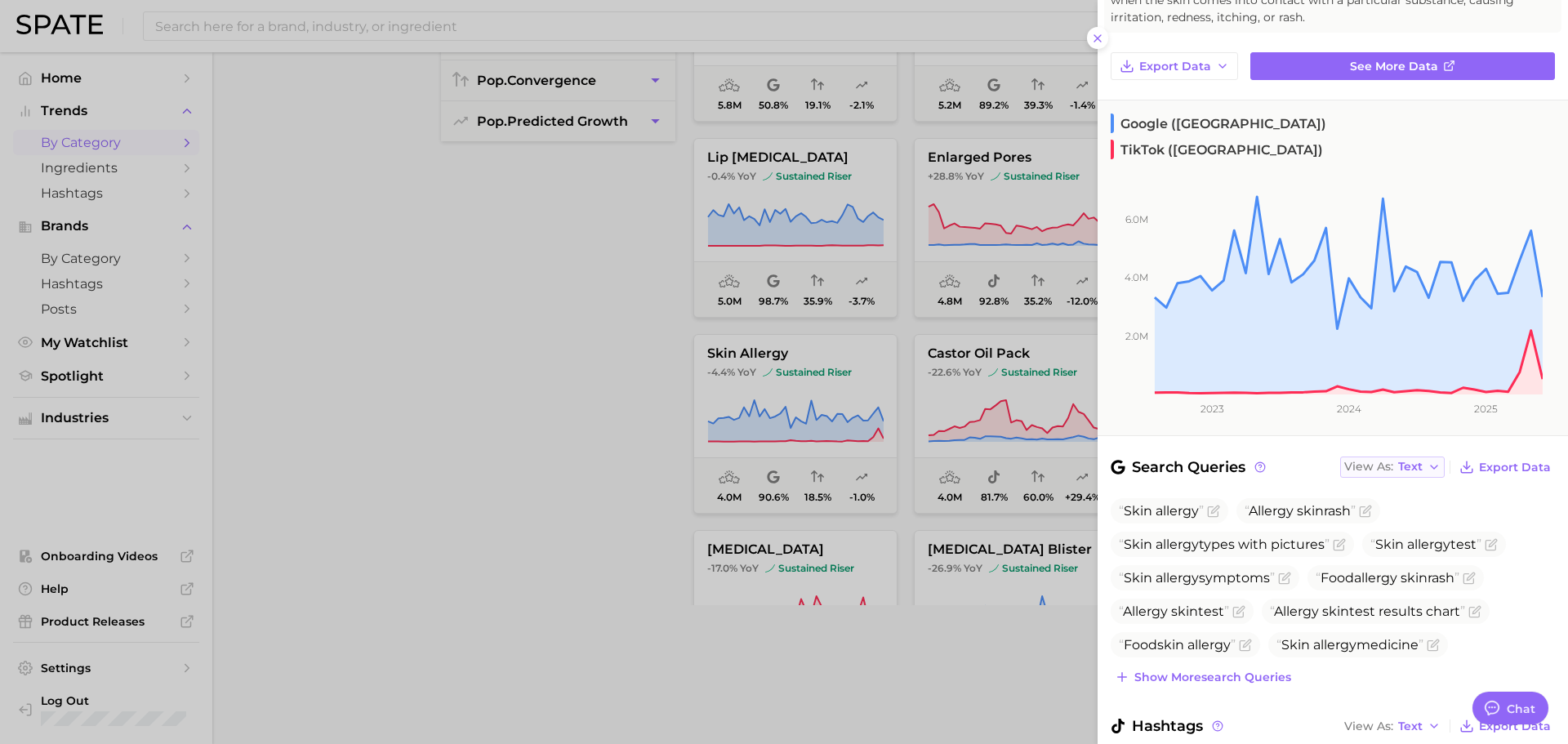
click at [1409, 462] on span "Text" at bounding box center [1411, 466] width 25 height 9
click at [1412, 509] on button "Table" at bounding box center [1430, 523] width 180 height 30
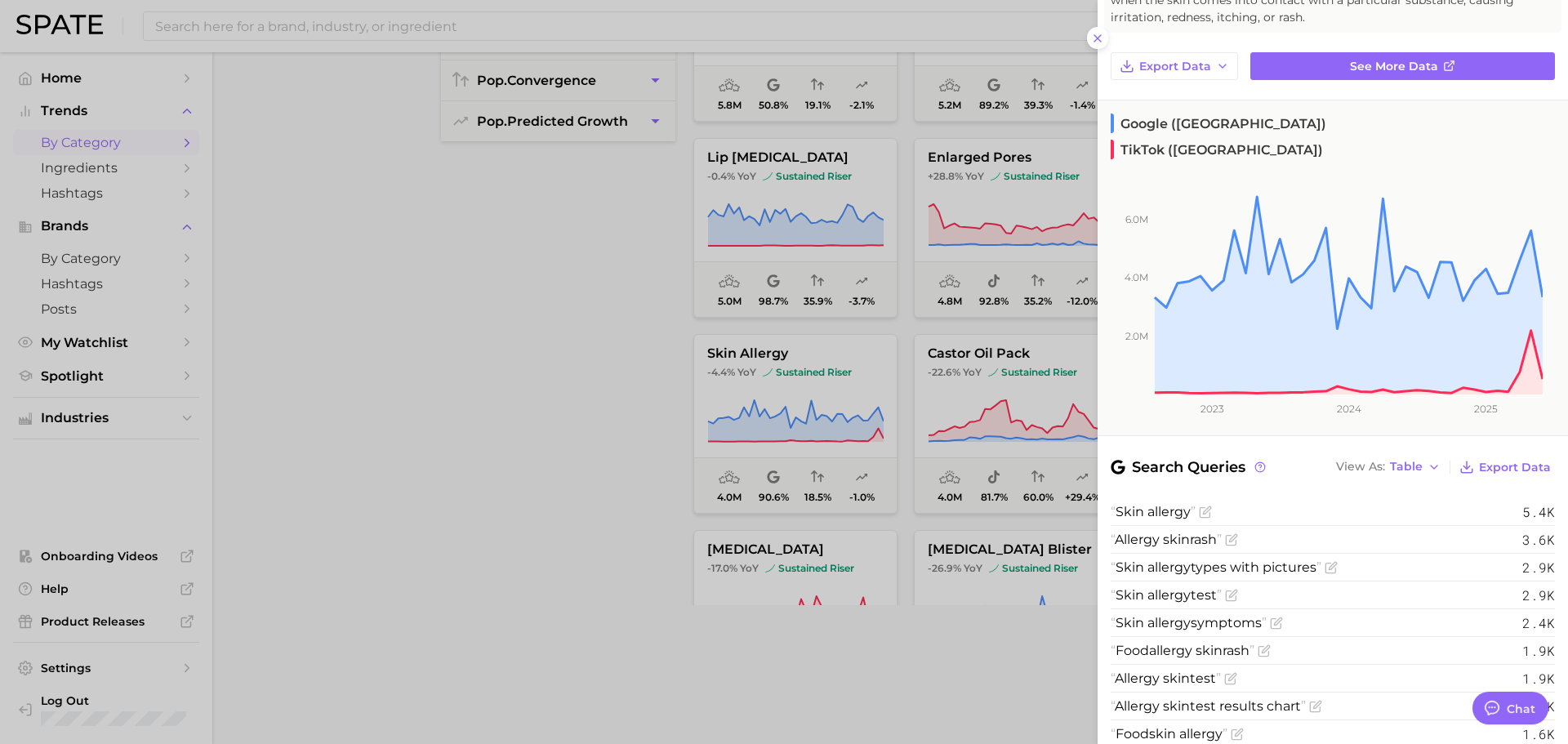
click at [565, 296] on div at bounding box center [784, 372] width 1568 height 744
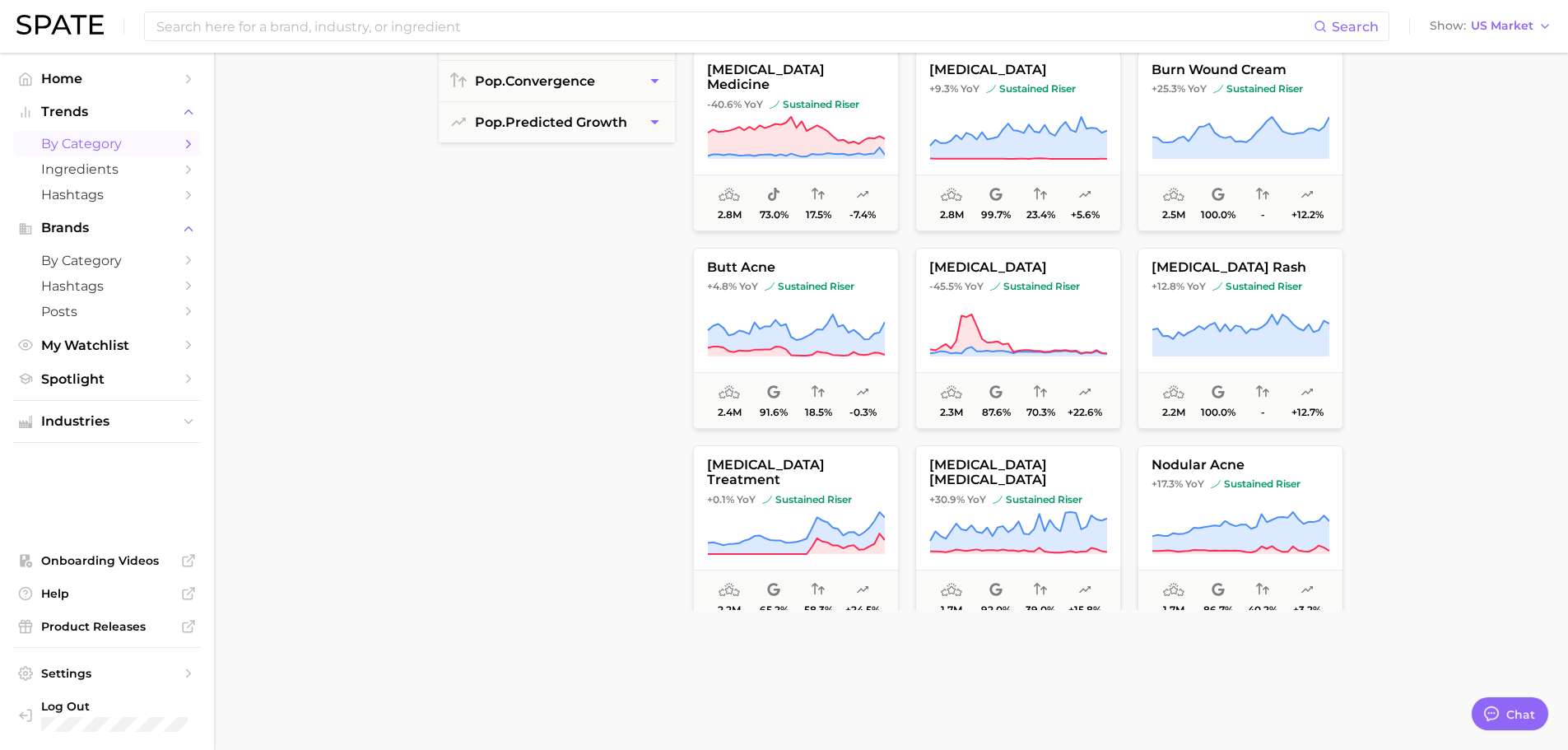
scroll to position [4253, 0]
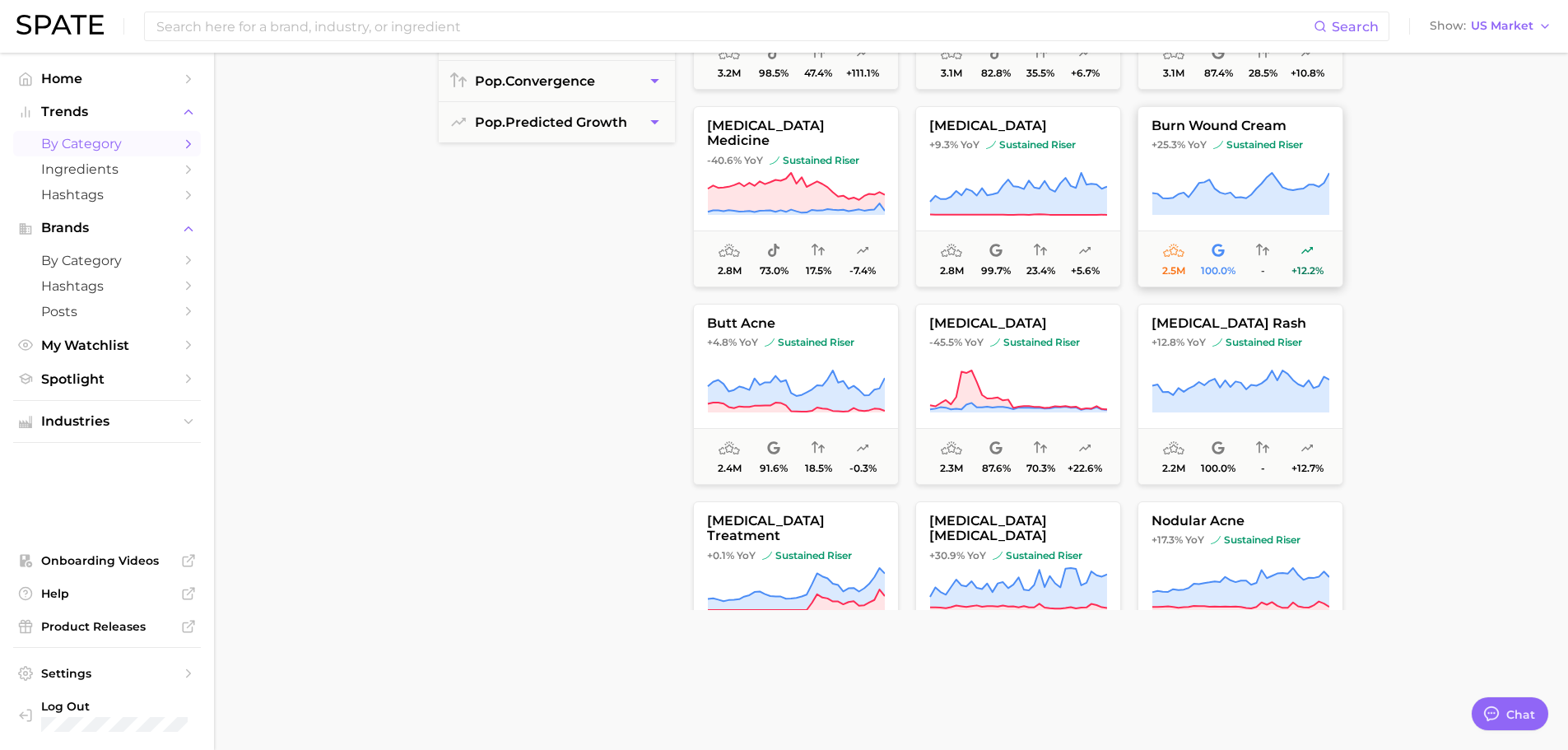
click at [1273, 208] on icon at bounding box center [1240, 194] width 177 height 42
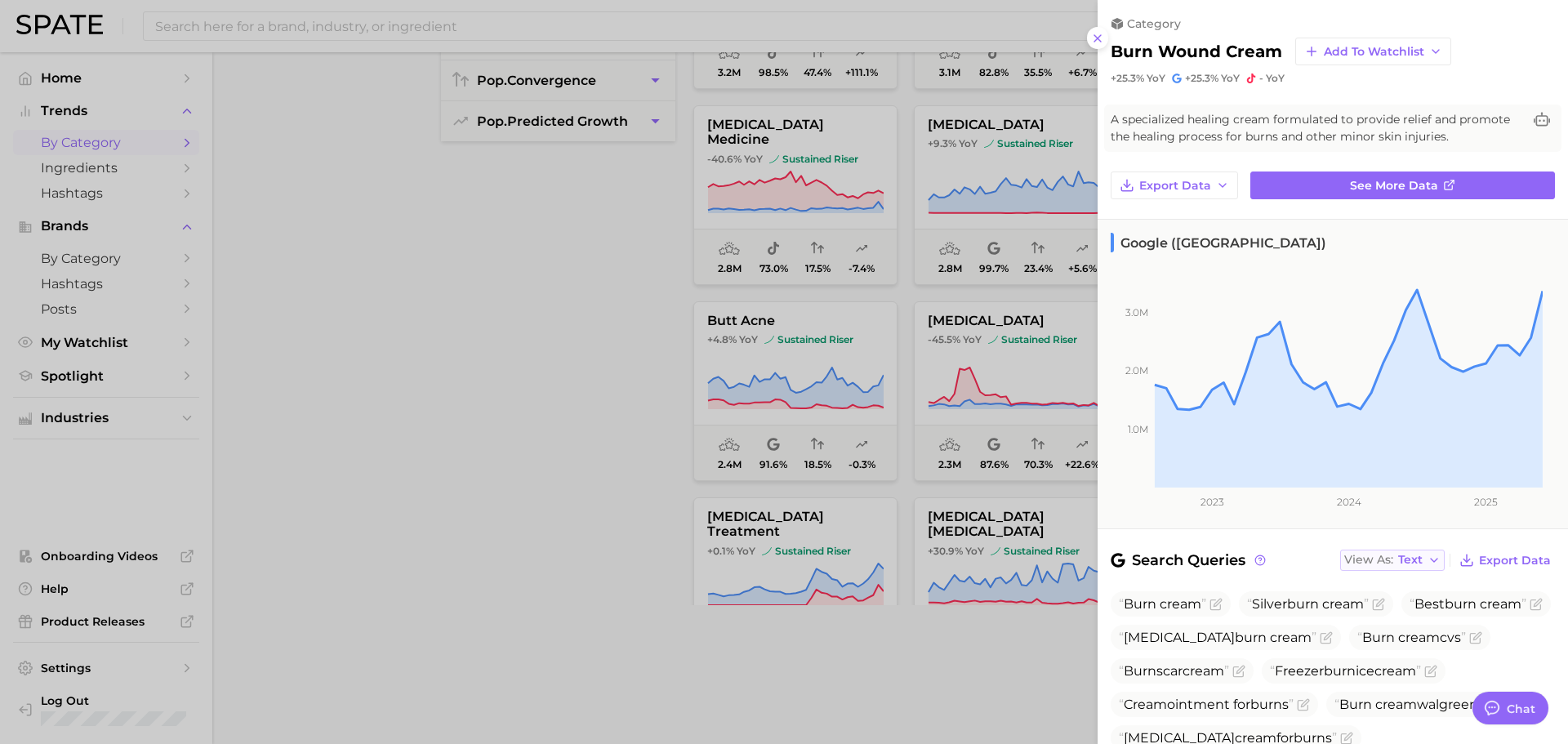
click at [1382, 556] on span "View As" at bounding box center [1368, 559] width 49 height 9
click at [1389, 611] on span "Table" at bounding box center [1383, 617] width 32 height 14
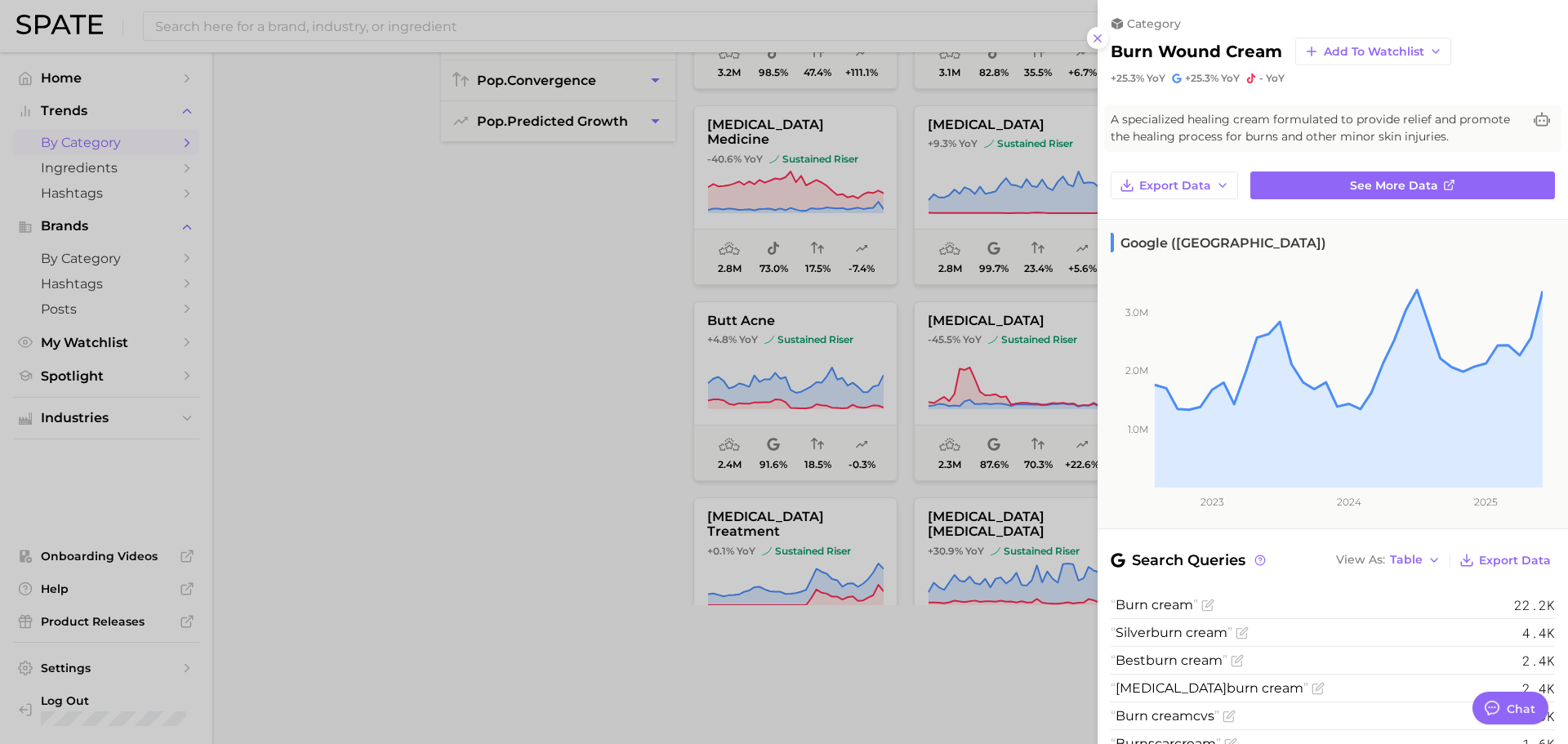
click at [572, 415] on div at bounding box center [784, 372] width 1568 height 744
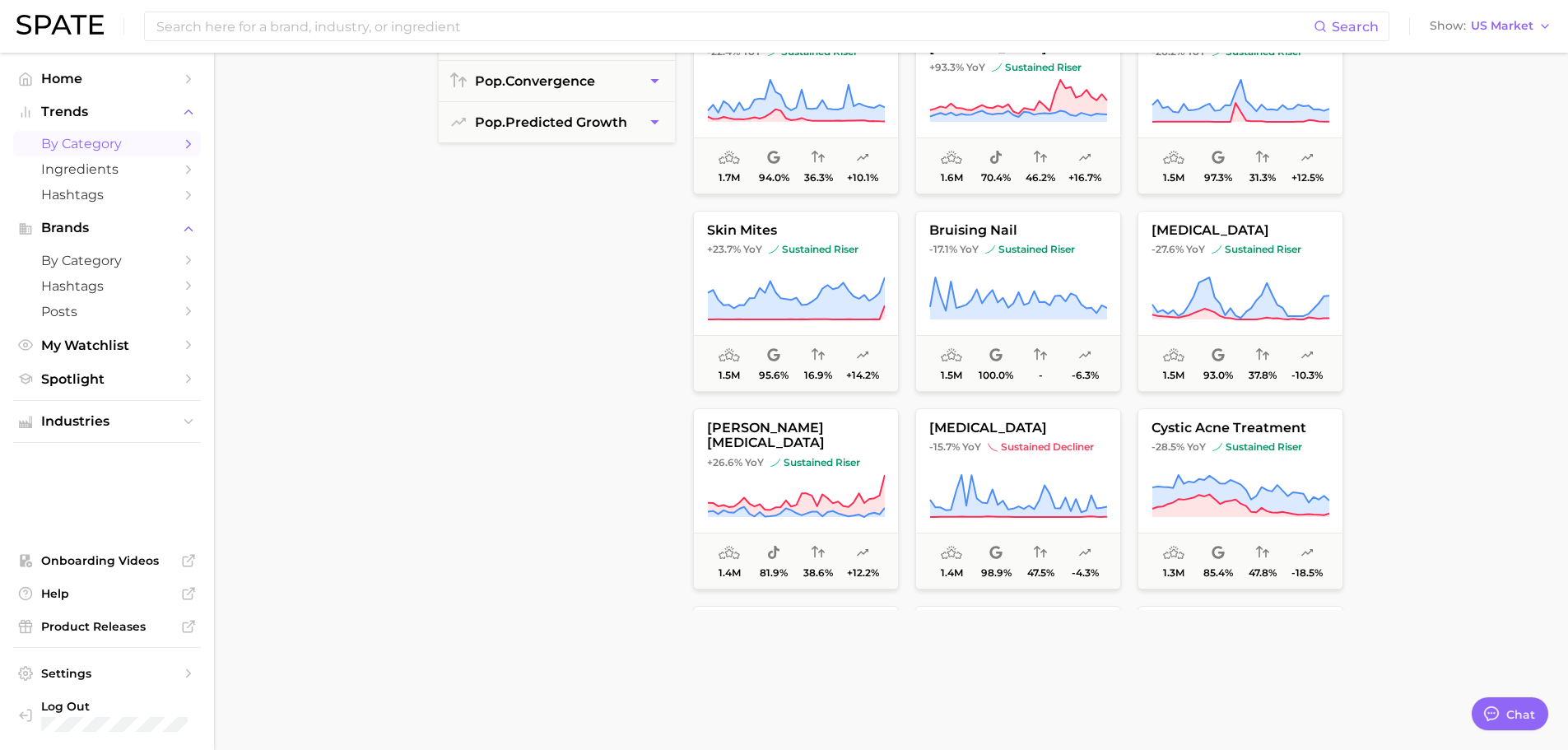
scroll to position [5212, 0]
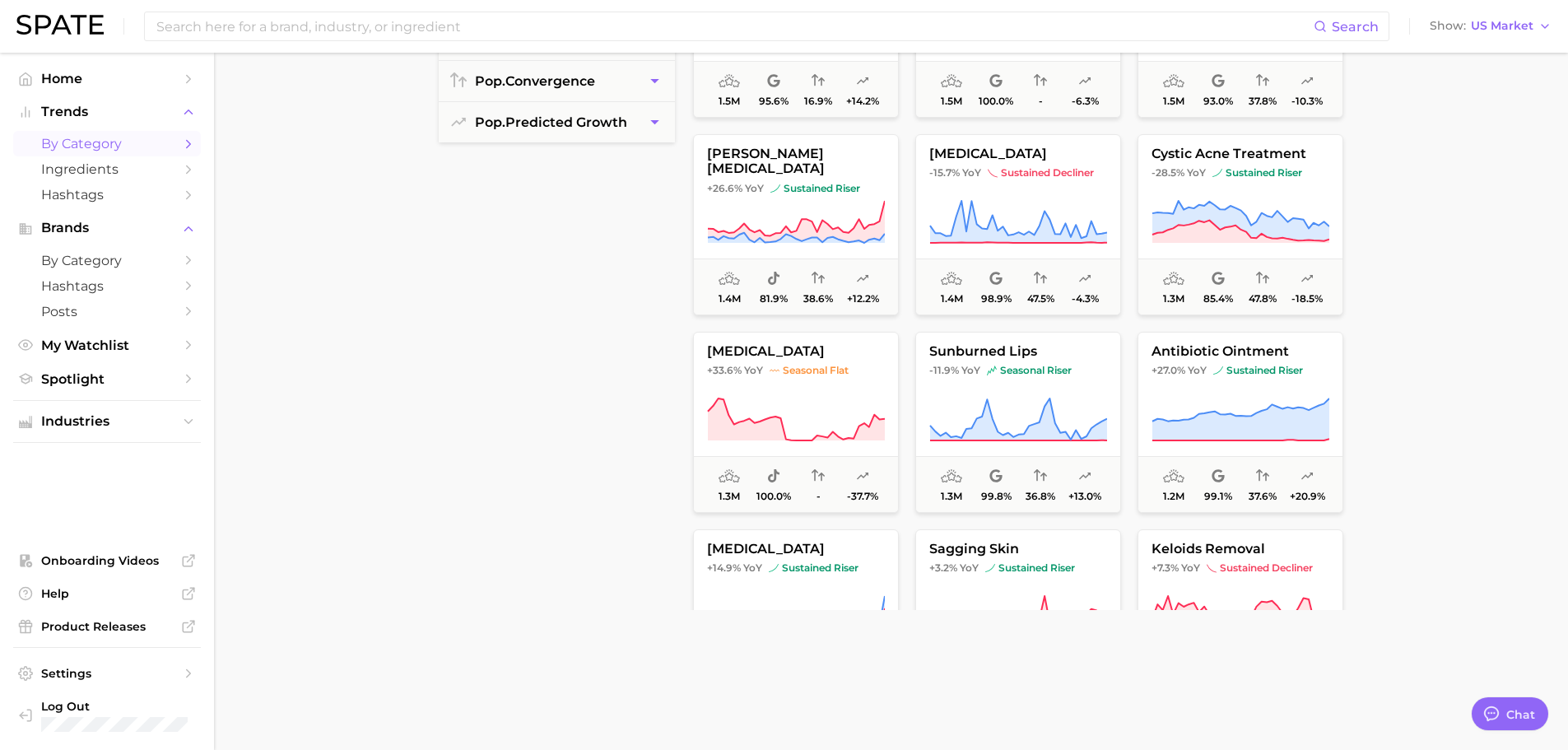
click at [538, 363] on div "filters Preset Filters Early Stage Late Stage Clusters avg. monthly popularity …" at bounding box center [556, 193] width 236 height 835
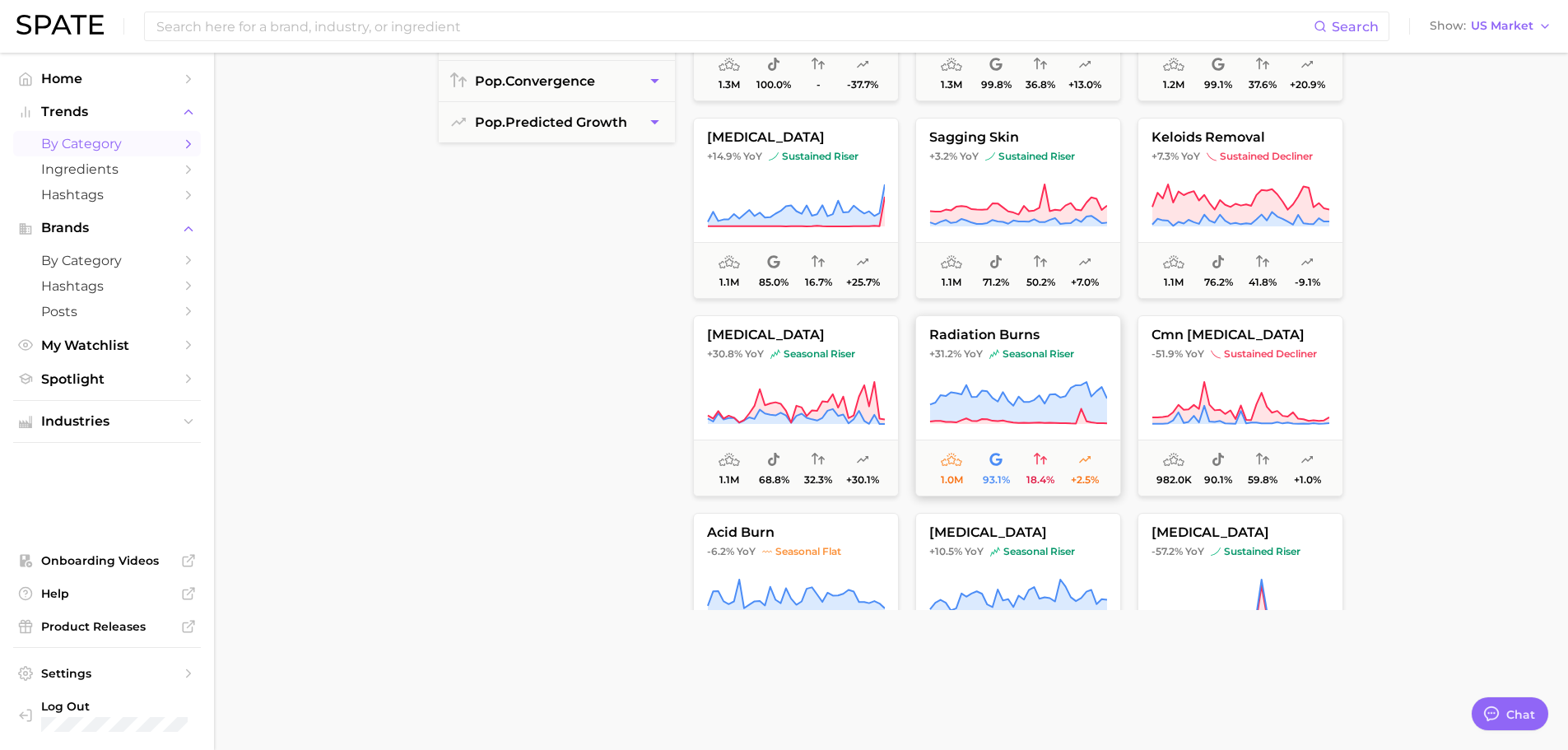
click at [1047, 378] on button "radiation burns +31.2% YoY seasonal riser 1.0m 93.1% 18.4% +2.5%" at bounding box center [1017, 406] width 205 height 181
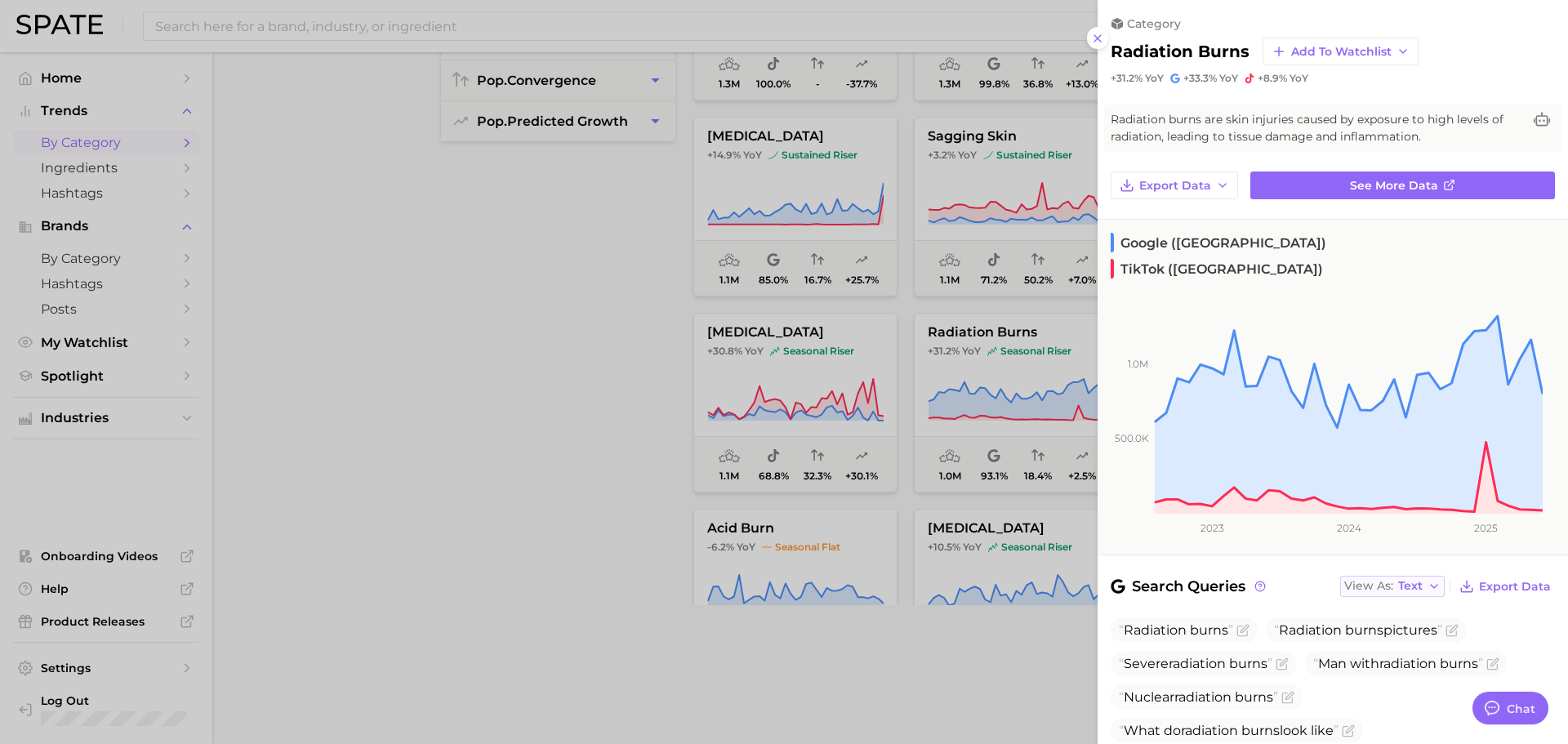
click at [1385, 581] on div "View As Text" at bounding box center [1383, 585] width 78 height 9
click at [1412, 628] on button "Table" at bounding box center [1430, 643] width 180 height 30
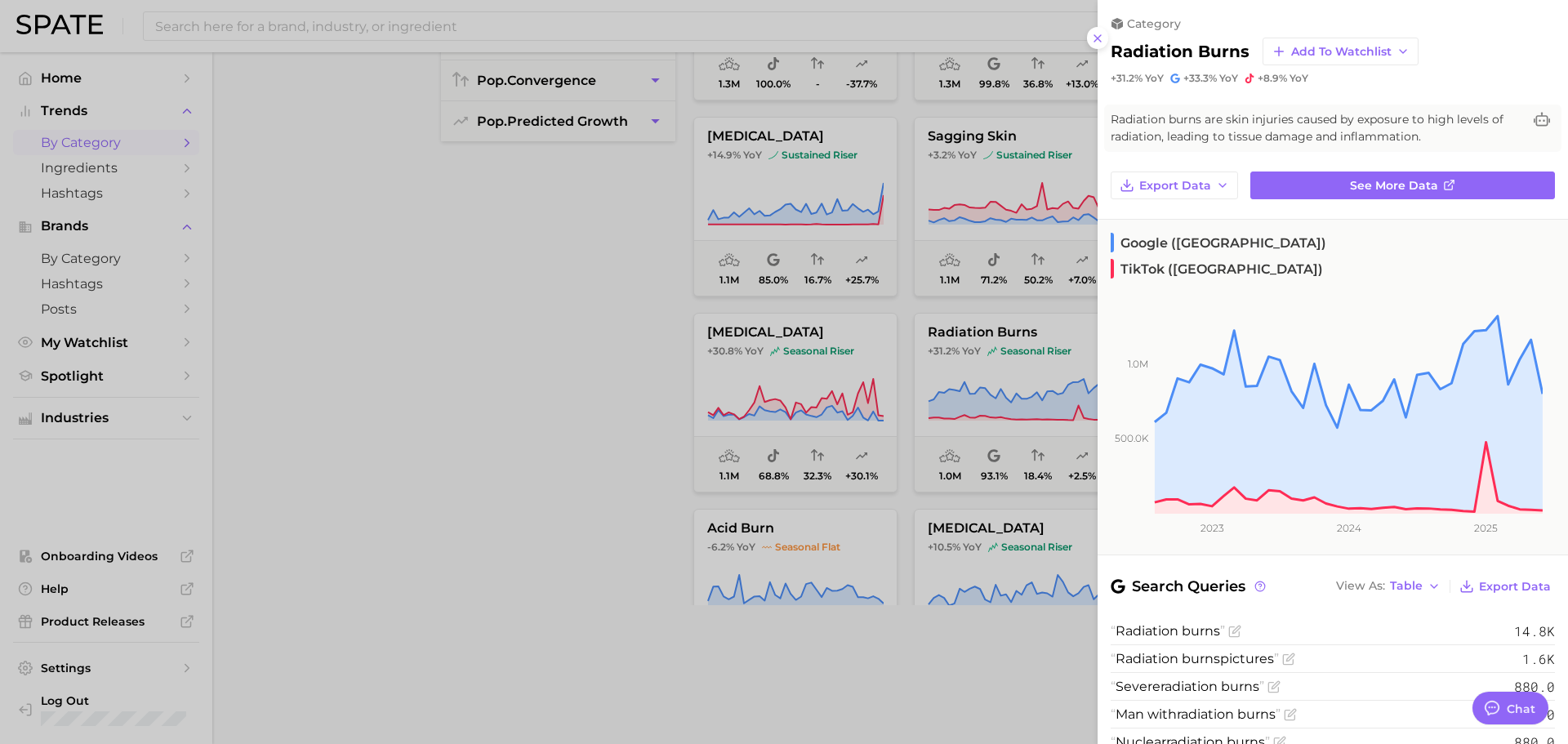
click at [549, 472] on div at bounding box center [784, 372] width 1568 height 744
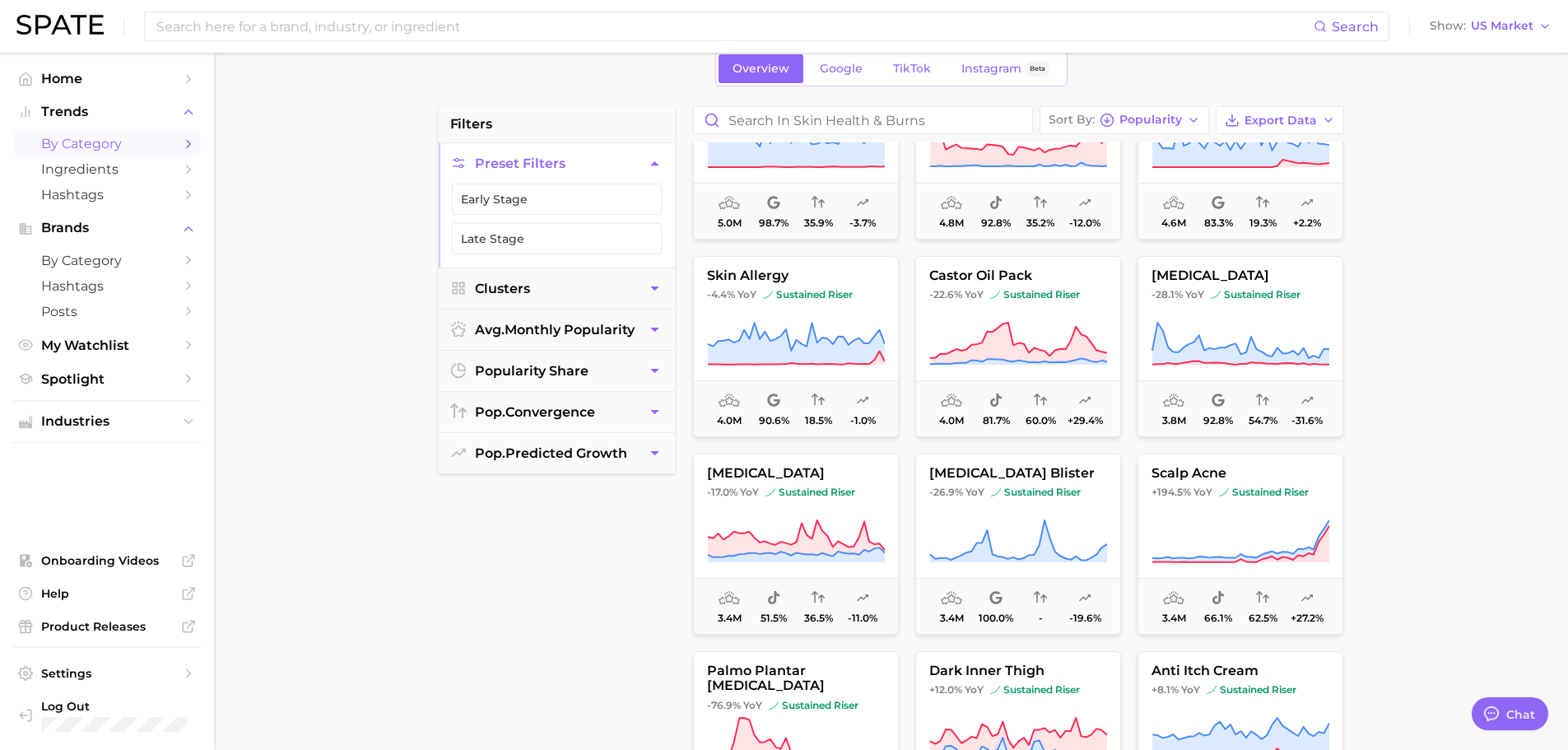
scroll to position [0, 0]
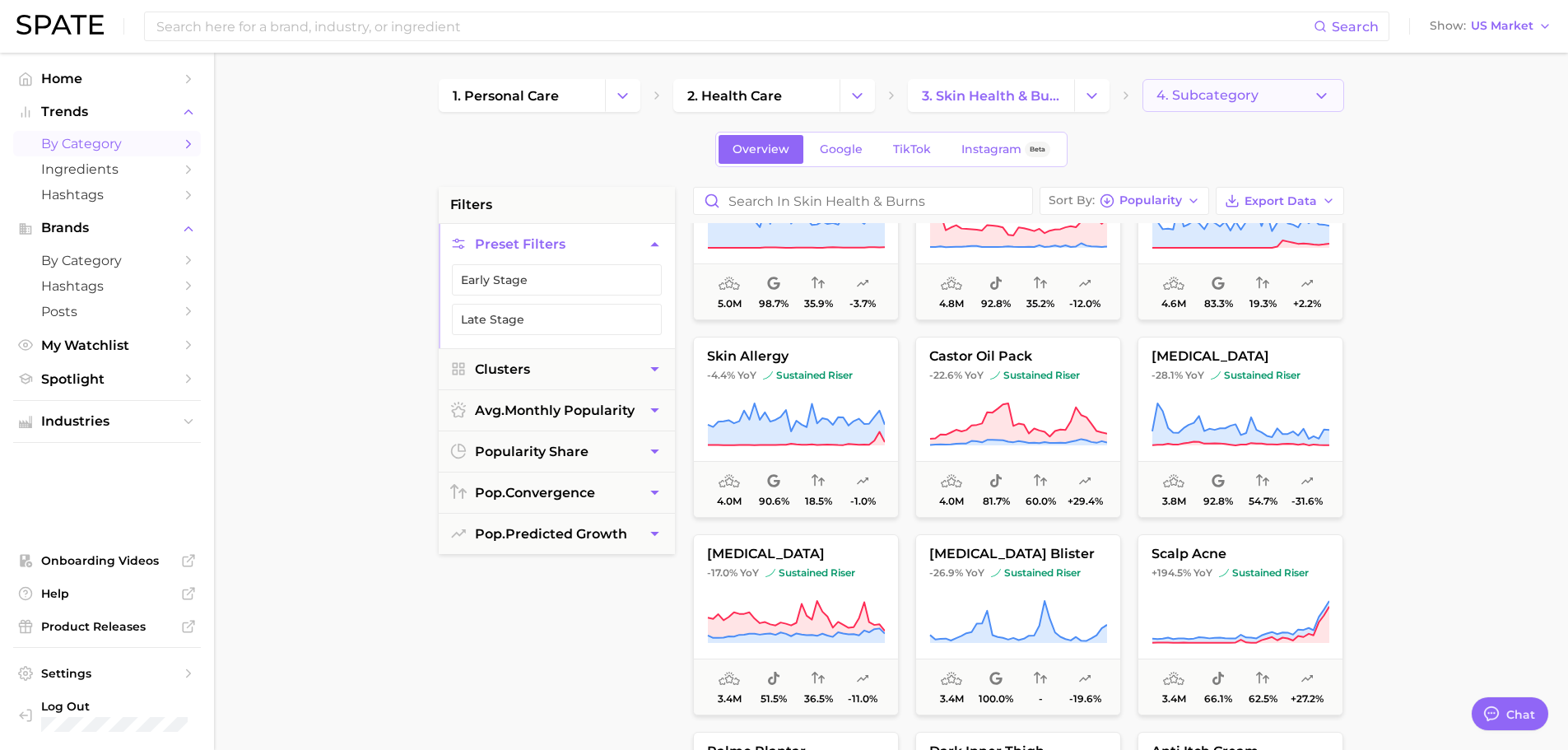
click at [1250, 93] on span "4. Subcategory" at bounding box center [1208, 94] width 102 height 14
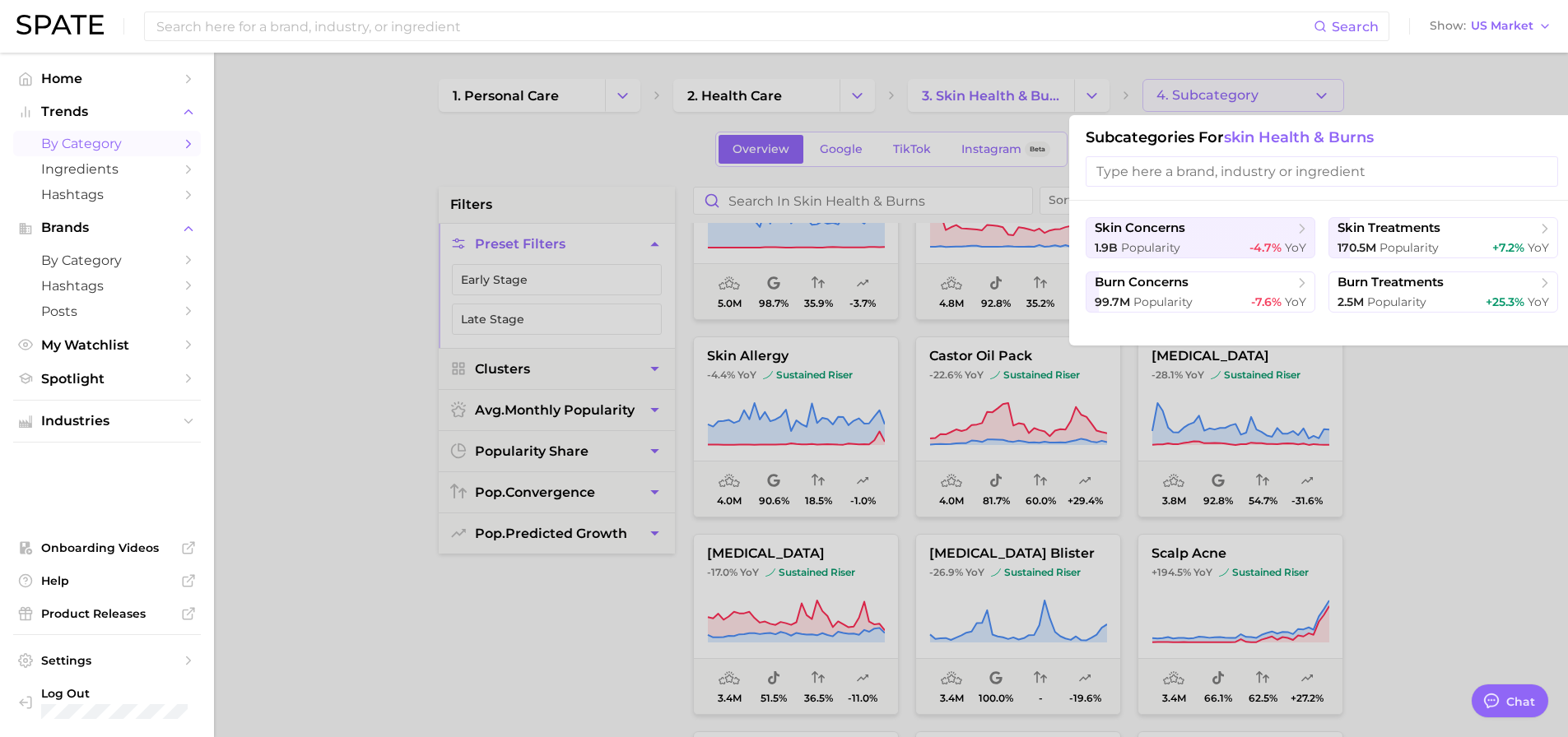
click at [1455, 443] on div at bounding box center [784, 368] width 1568 height 737
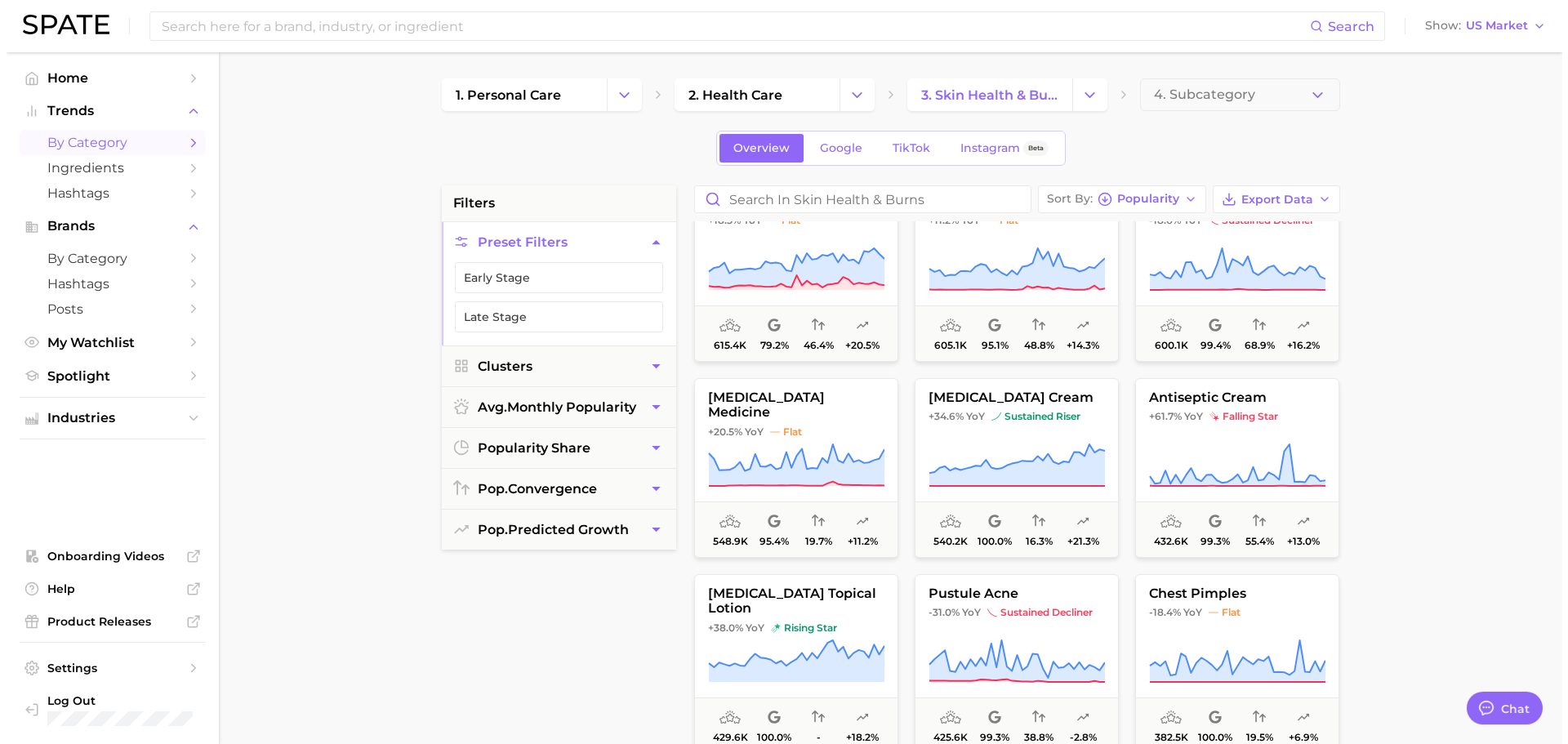
scroll to position [6941, 0]
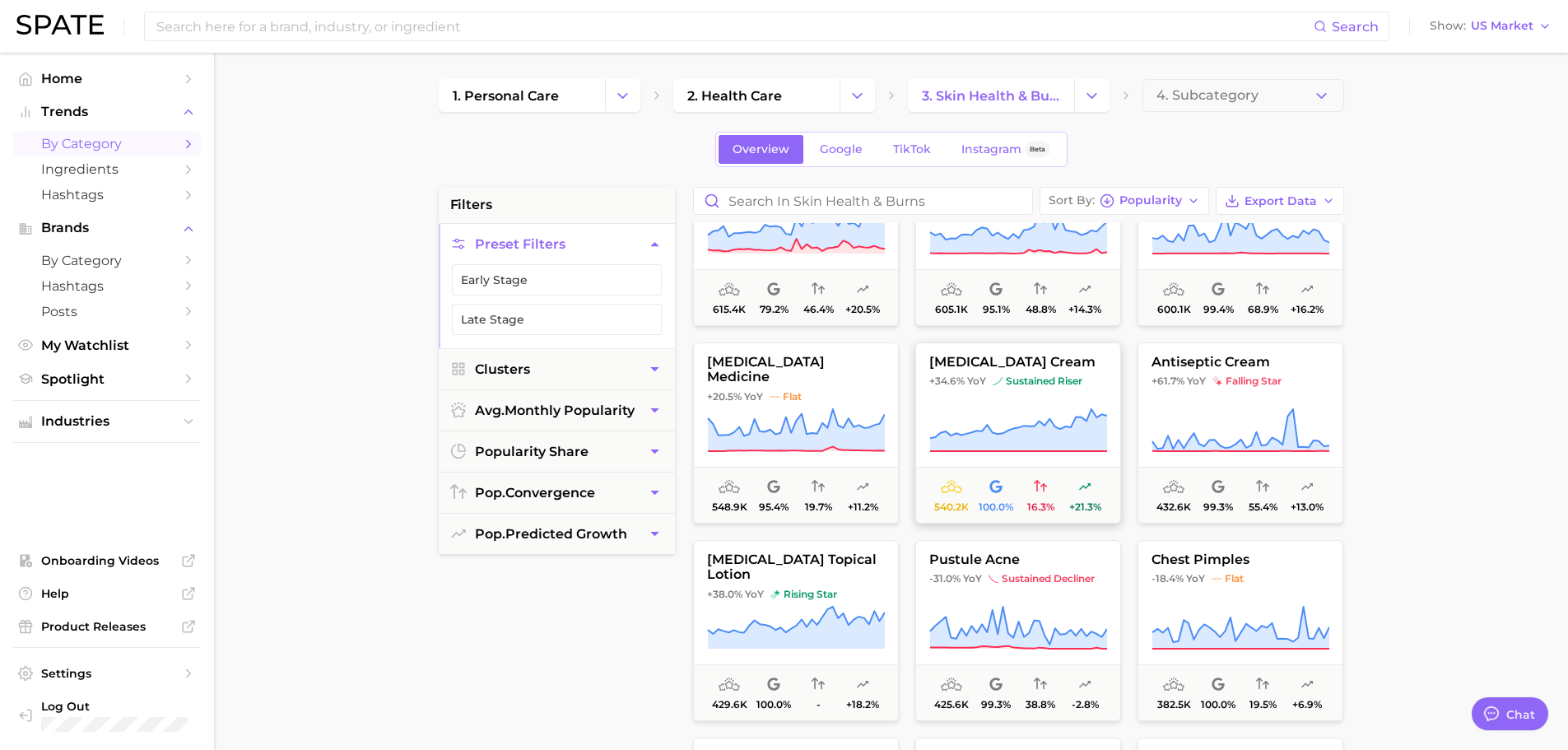
click at [981, 436] on icon at bounding box center [1018, 430] width 177 height 42
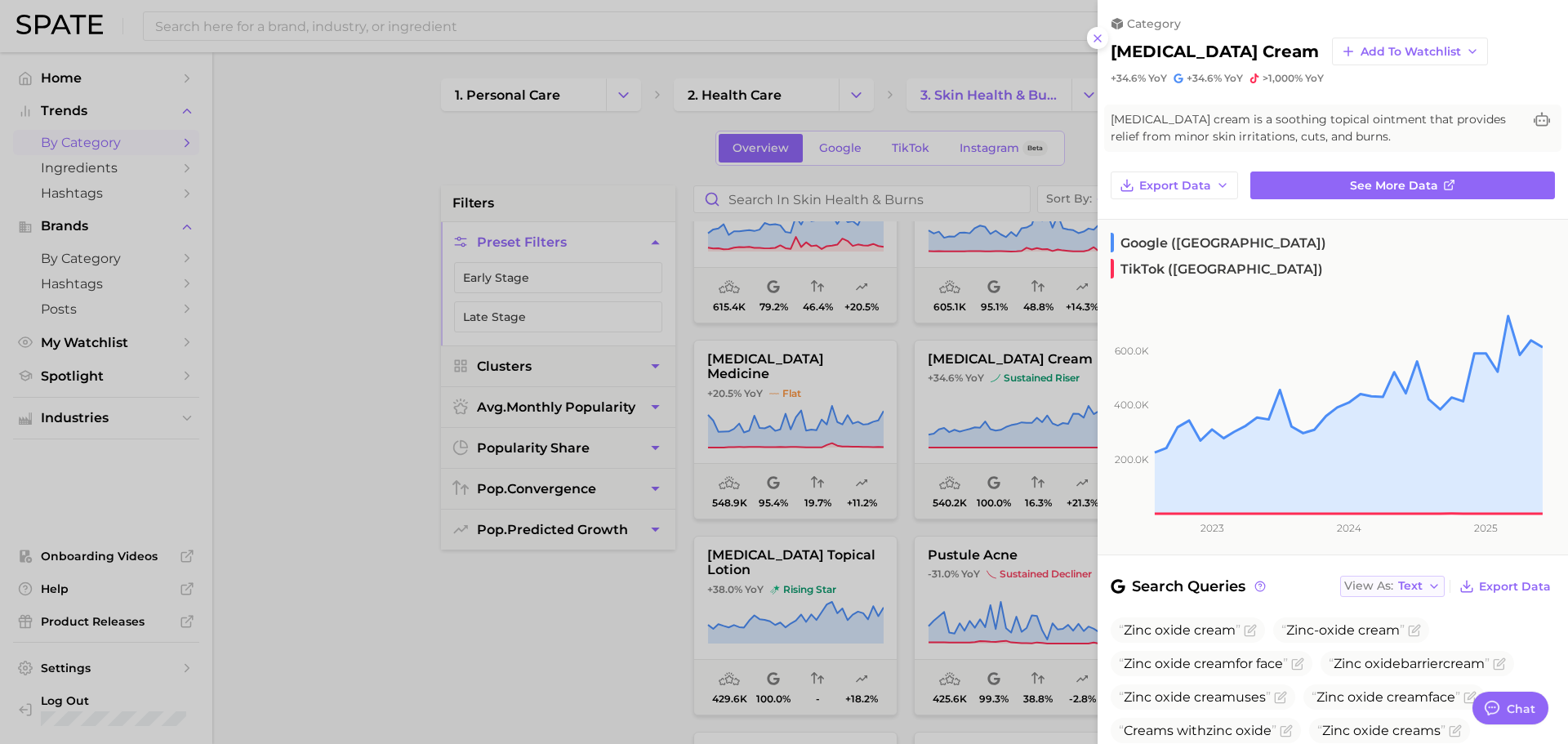
click at [1402, 576] on button "View As Text" at bounding box center [1392, 586] width 104 height 21
click at [1401, 628] on button "Table" at bounding box center [1430, 643] width 180 height 30
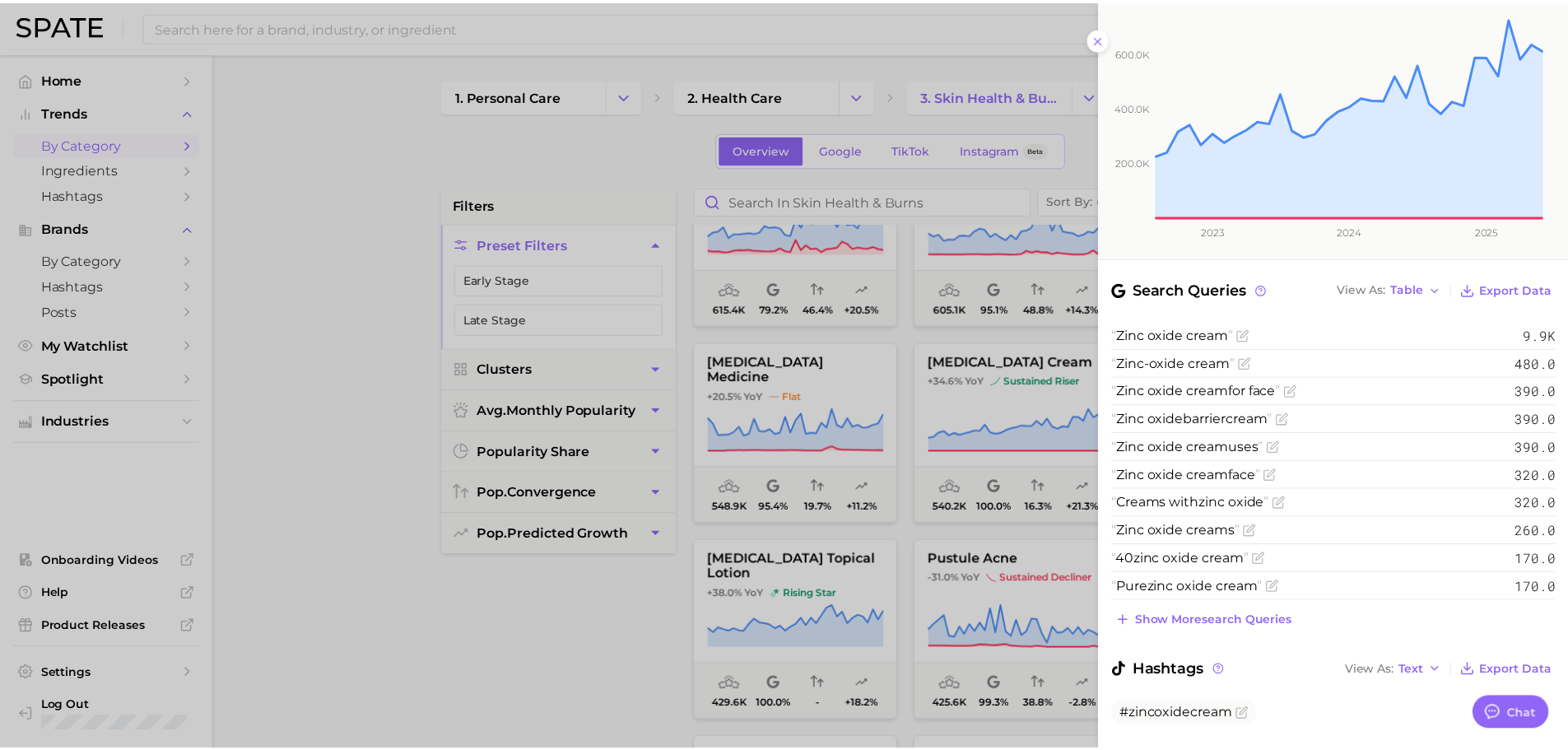
scroll to position [316, 0]
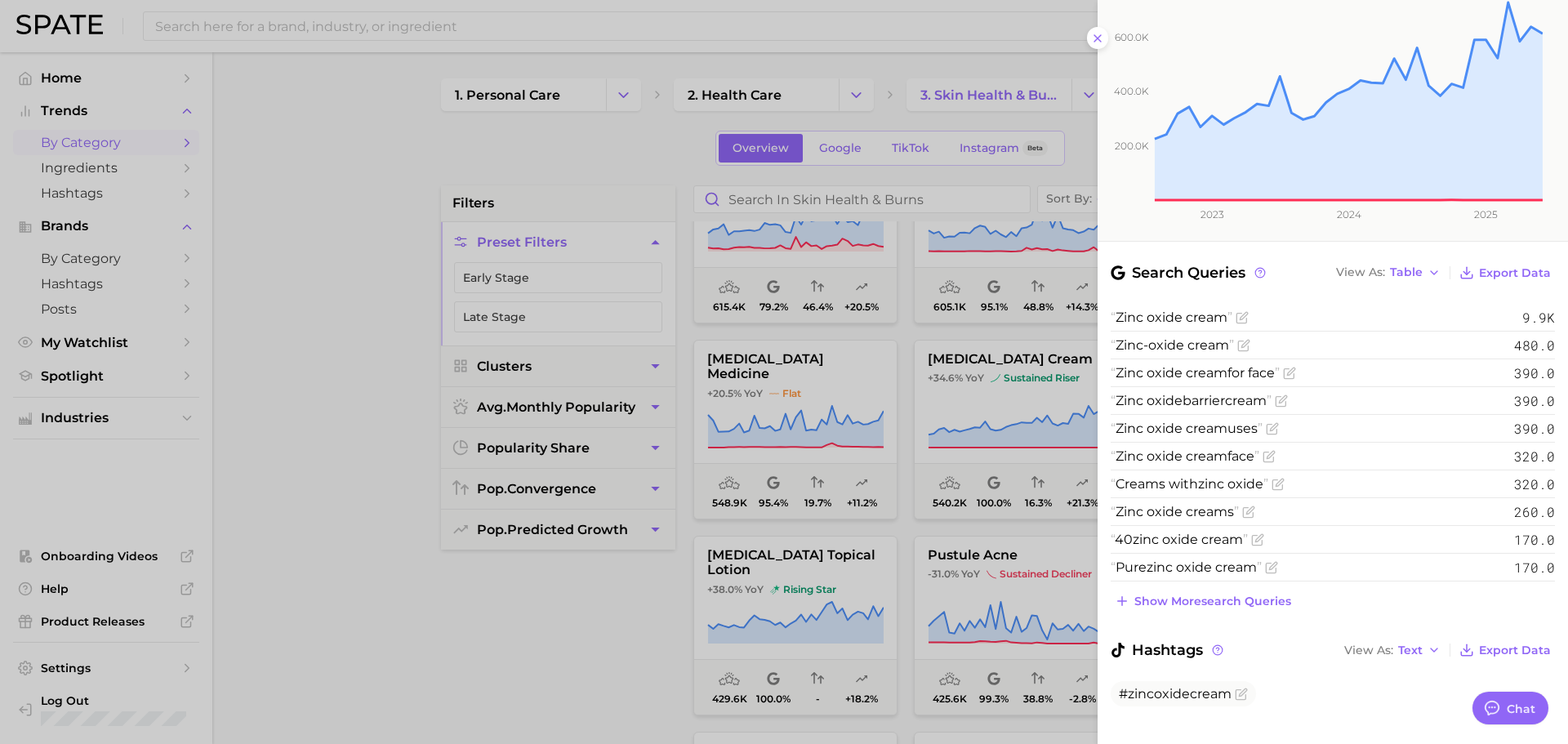
click at [552, 656] on div at bounding box center [784, 372] width 1568 height 744
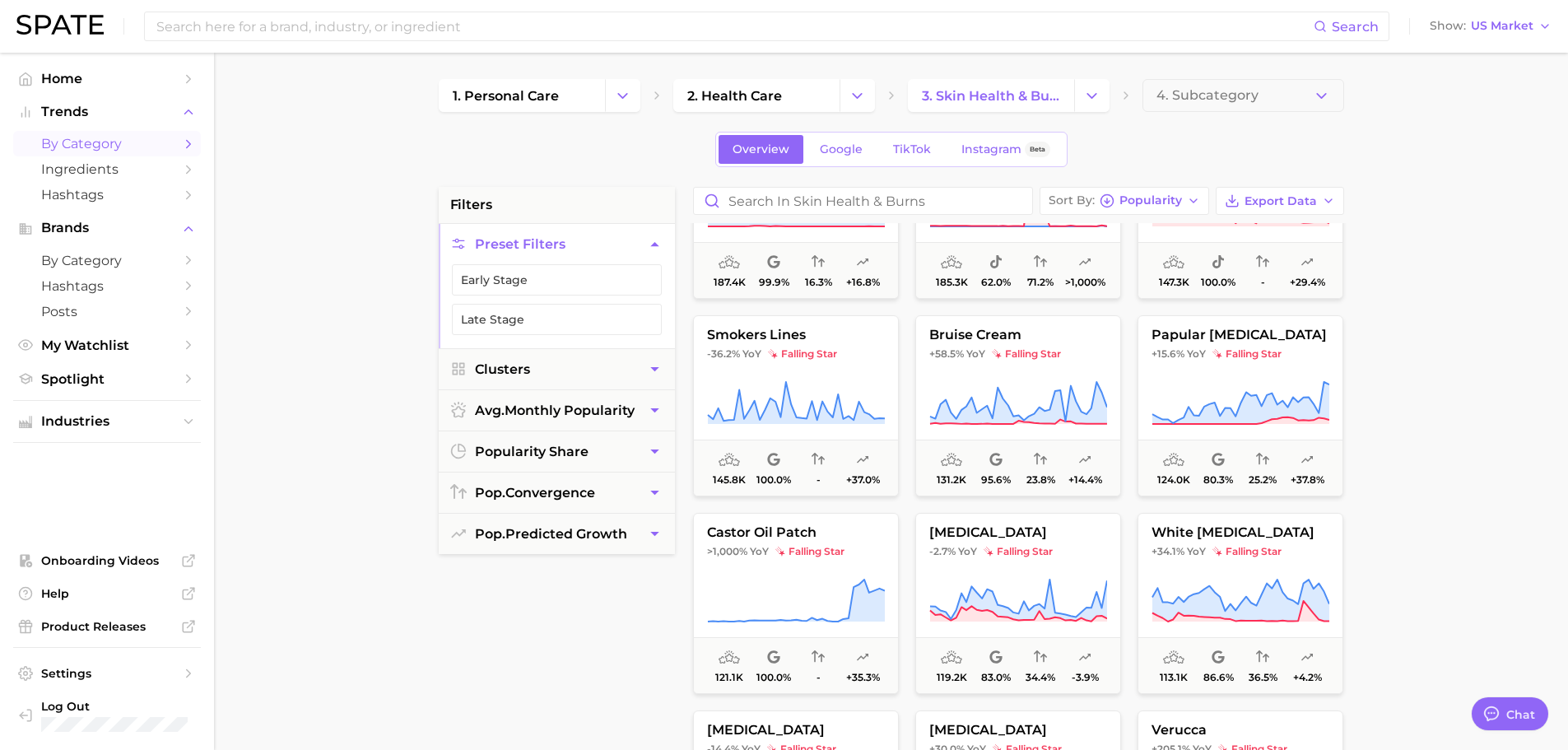
scroll to position [8643, 0]
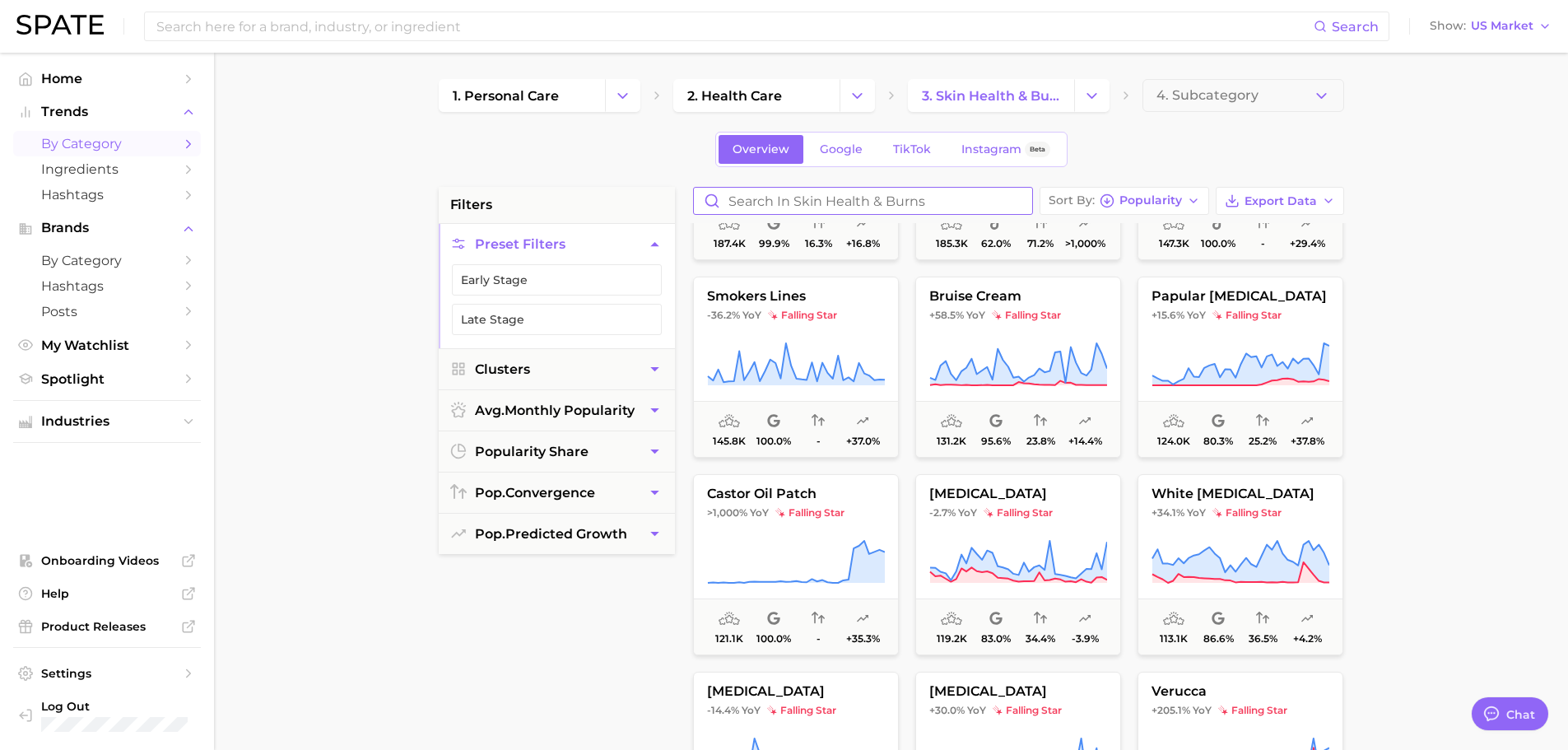
click at [837, 195] on input "Search in skin health & burns" at bounding box center [863, 201] width 338 height 26
type input "bruise"
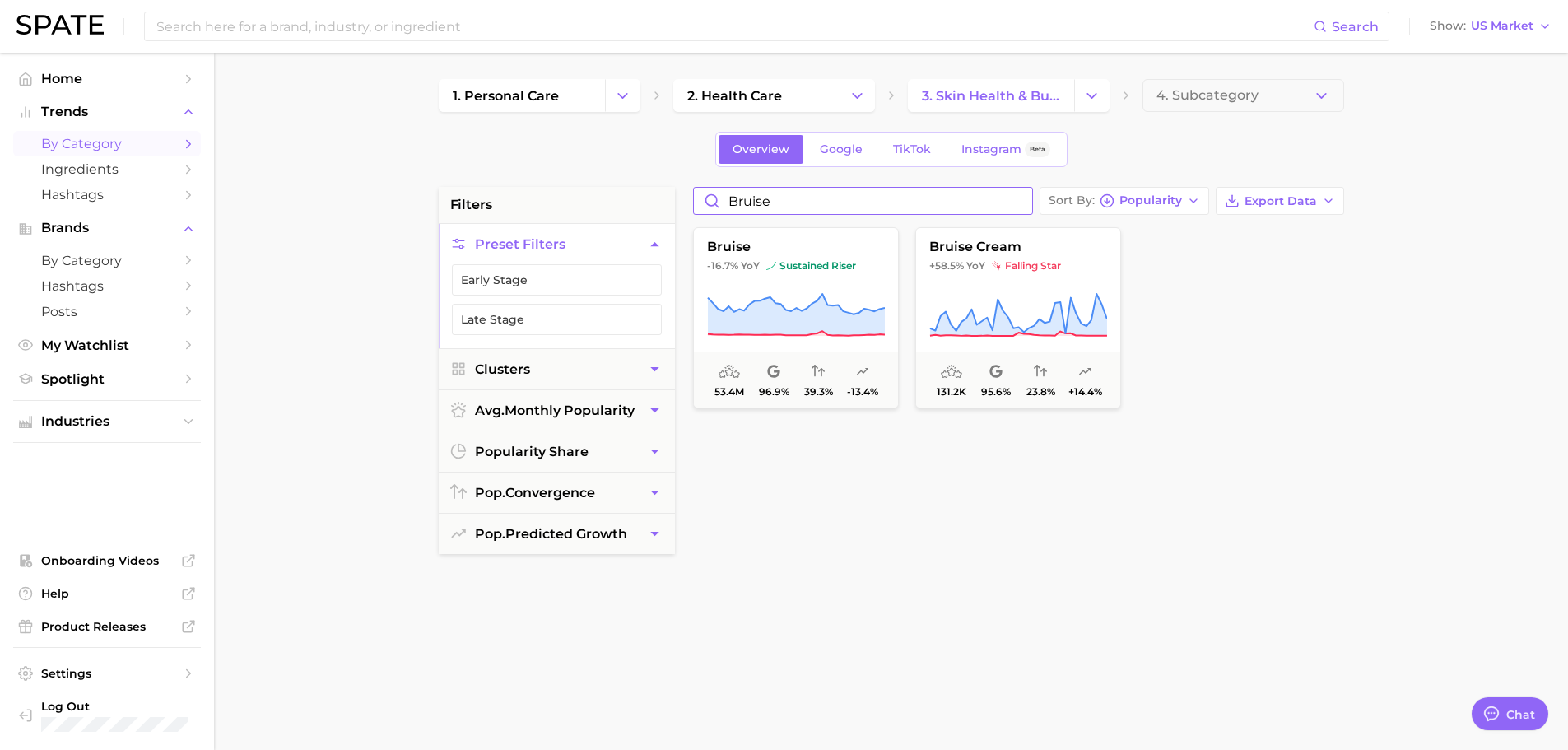
click at [1020, 201] on input "bruise" at bounding box center [863, 201] width 338 height 26
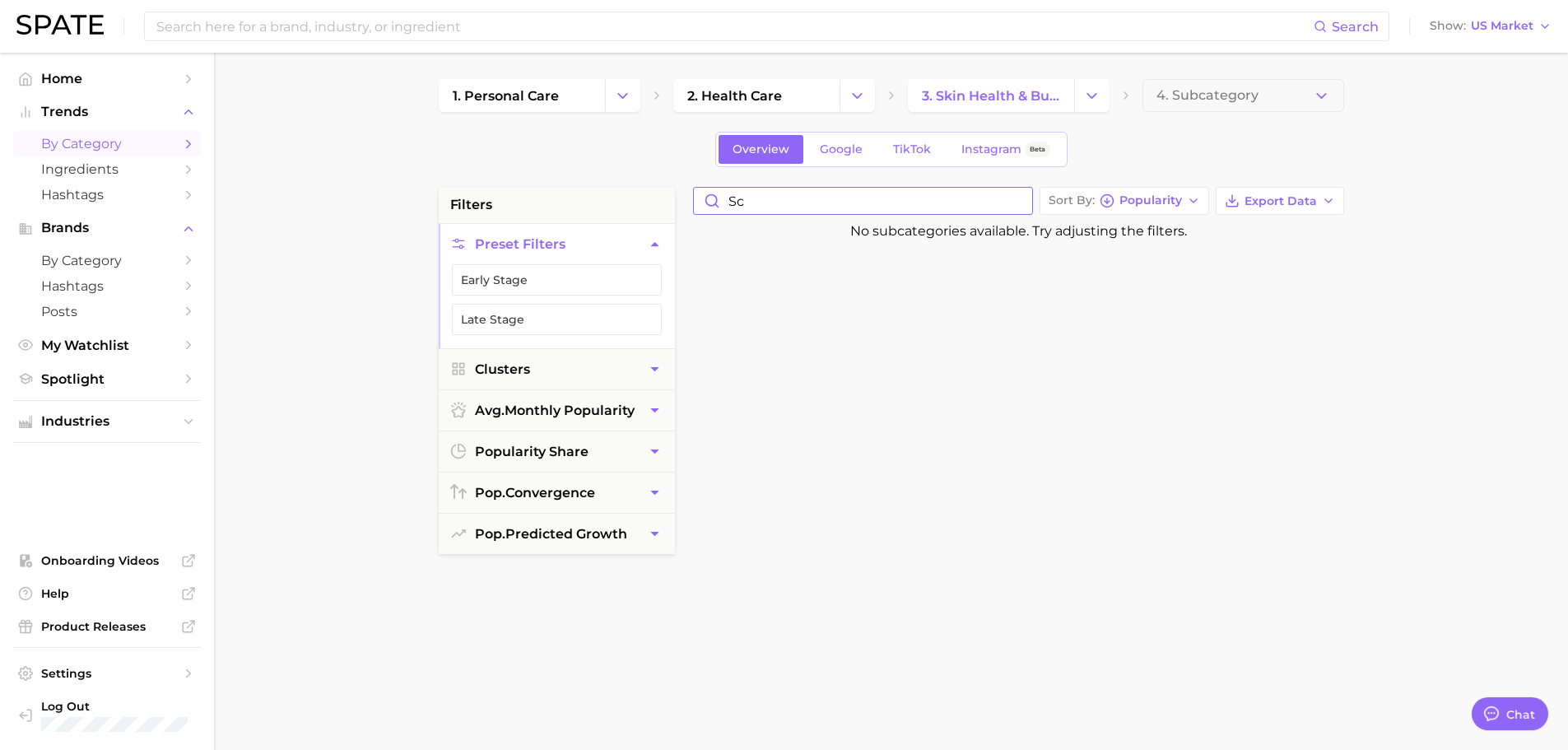
type input "s"
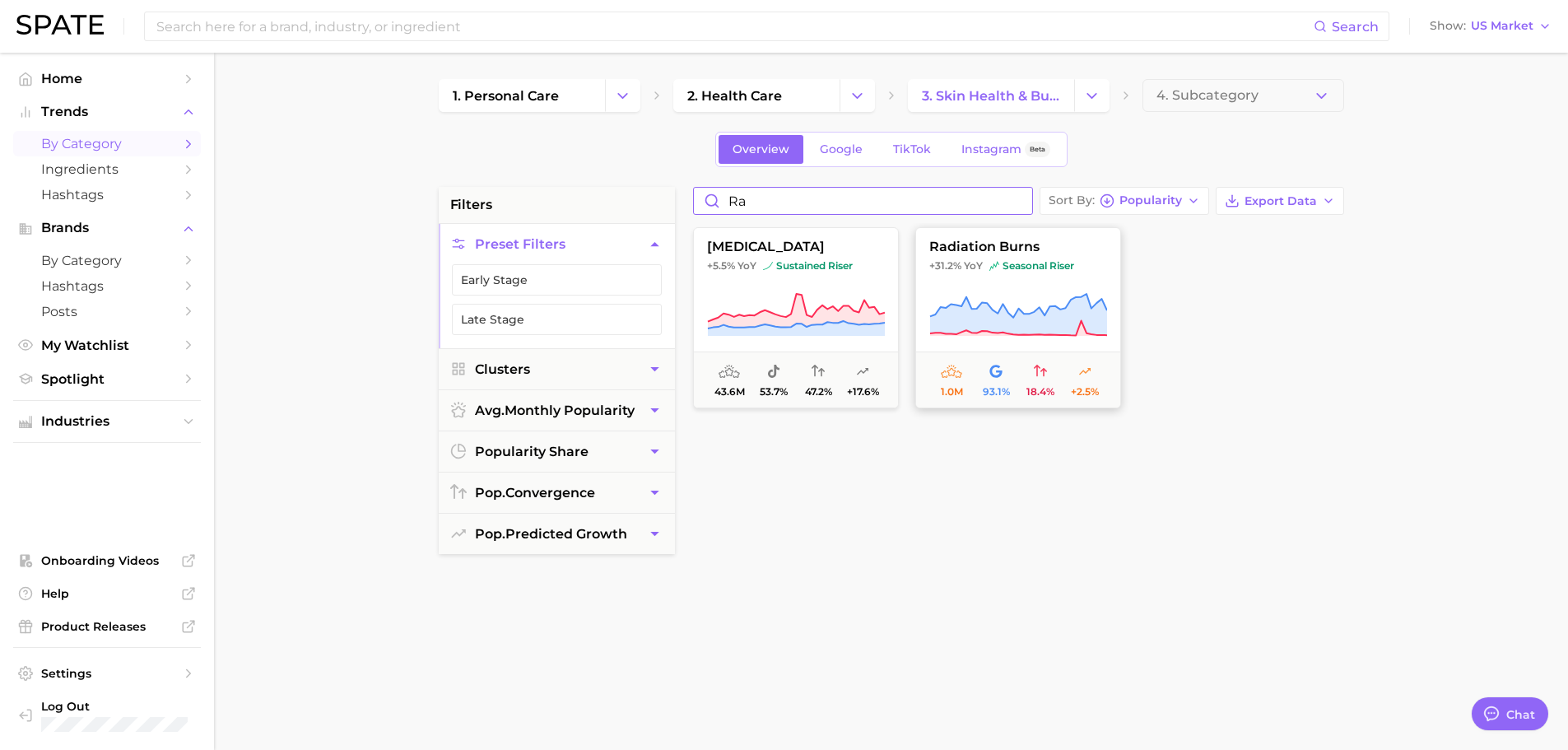
type input "r"
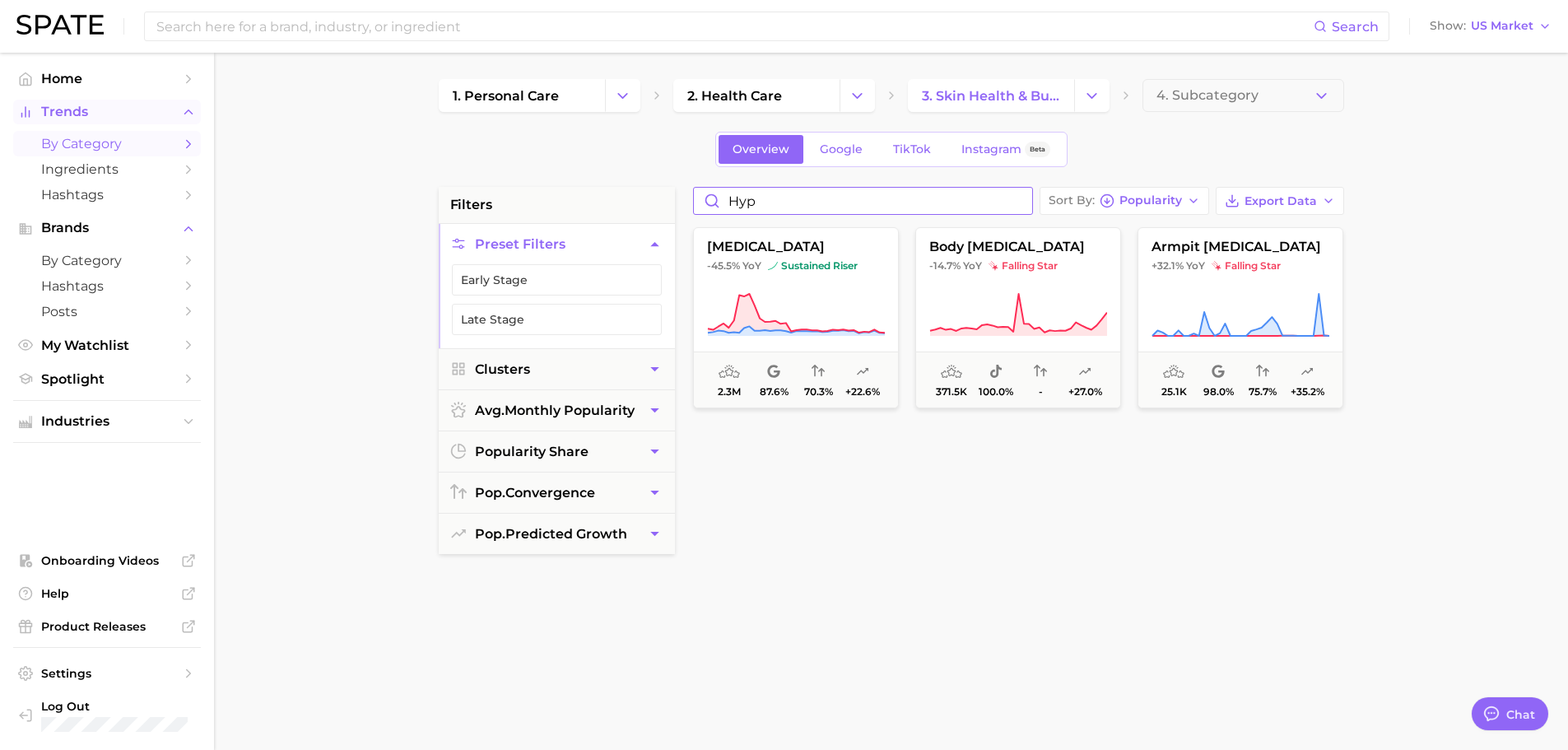
type input "hyp"
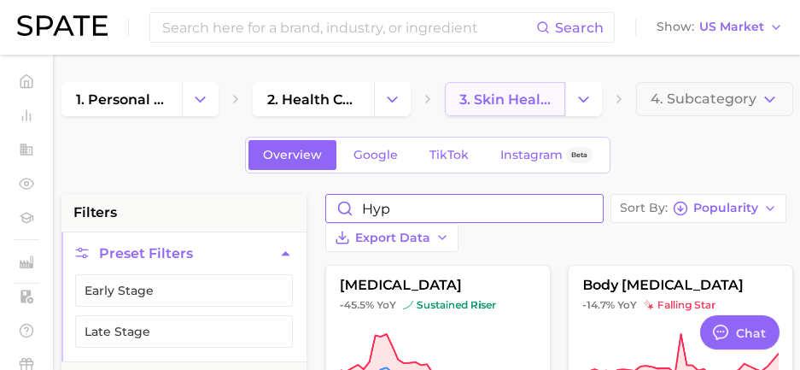
type textarea "x"
